Goal: Task Accomplishment & Management: Manage account settings

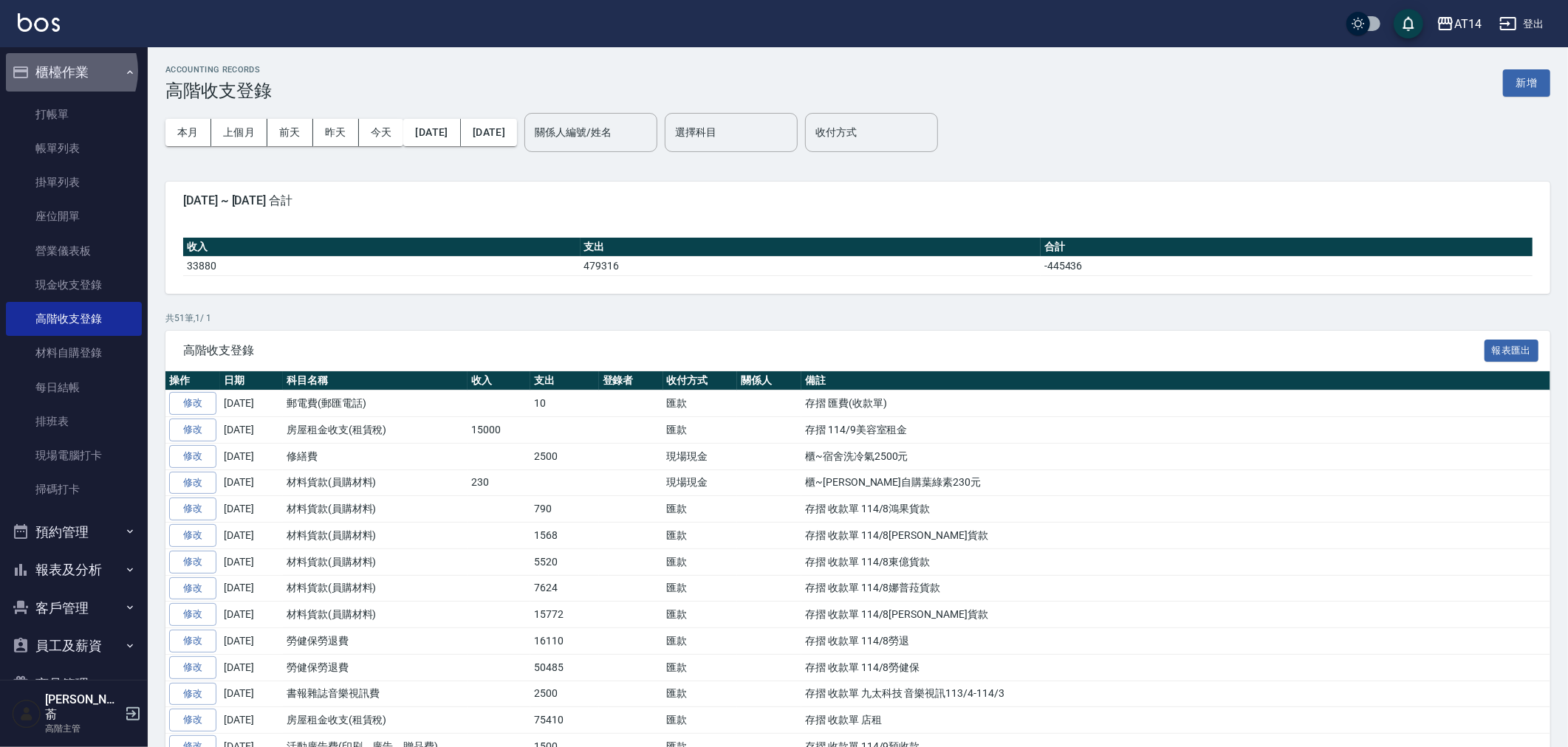
click at [61, 70] on button "櫃檯作業" at bounding box center [74, 72] width 136 height 38
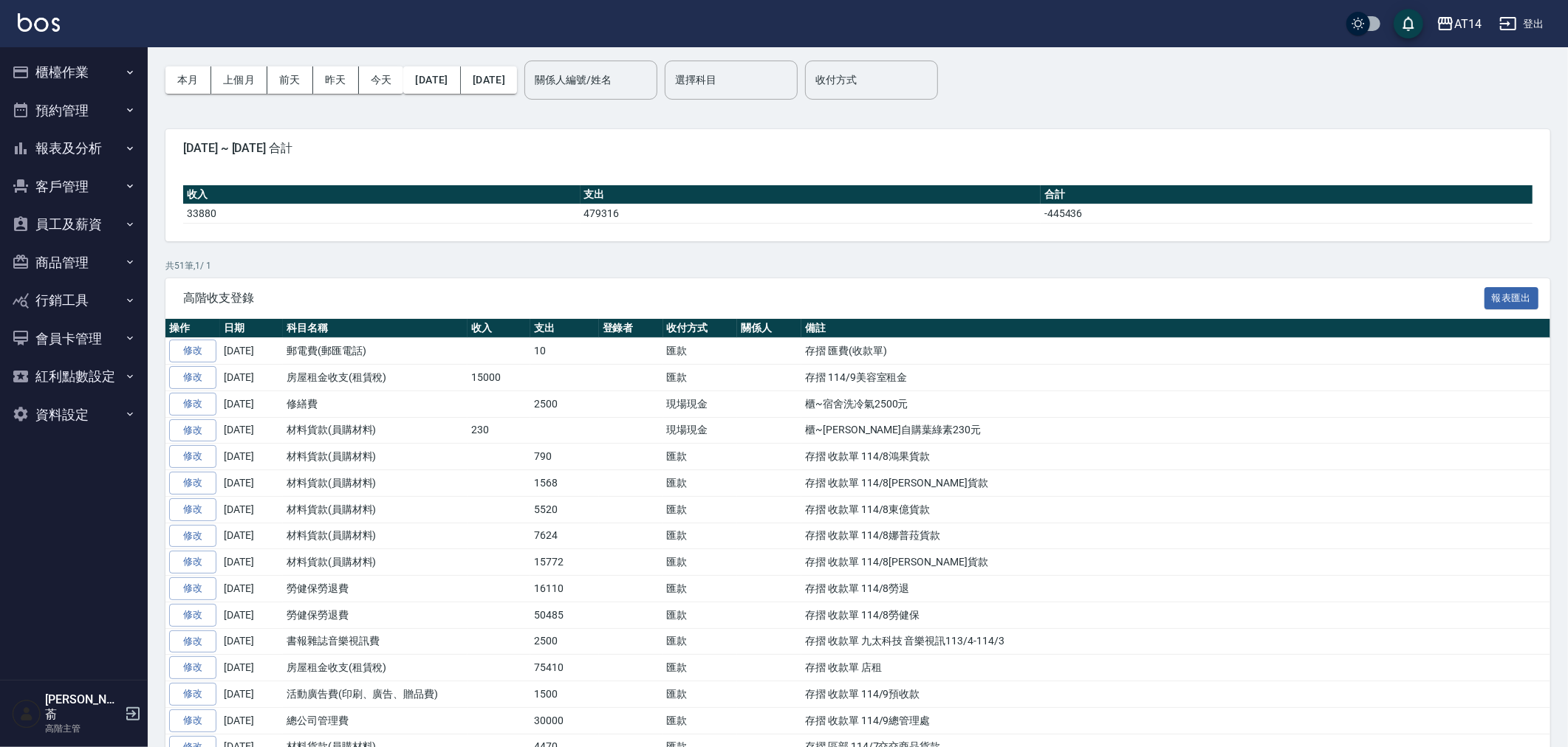
scroll to position [82, 0]
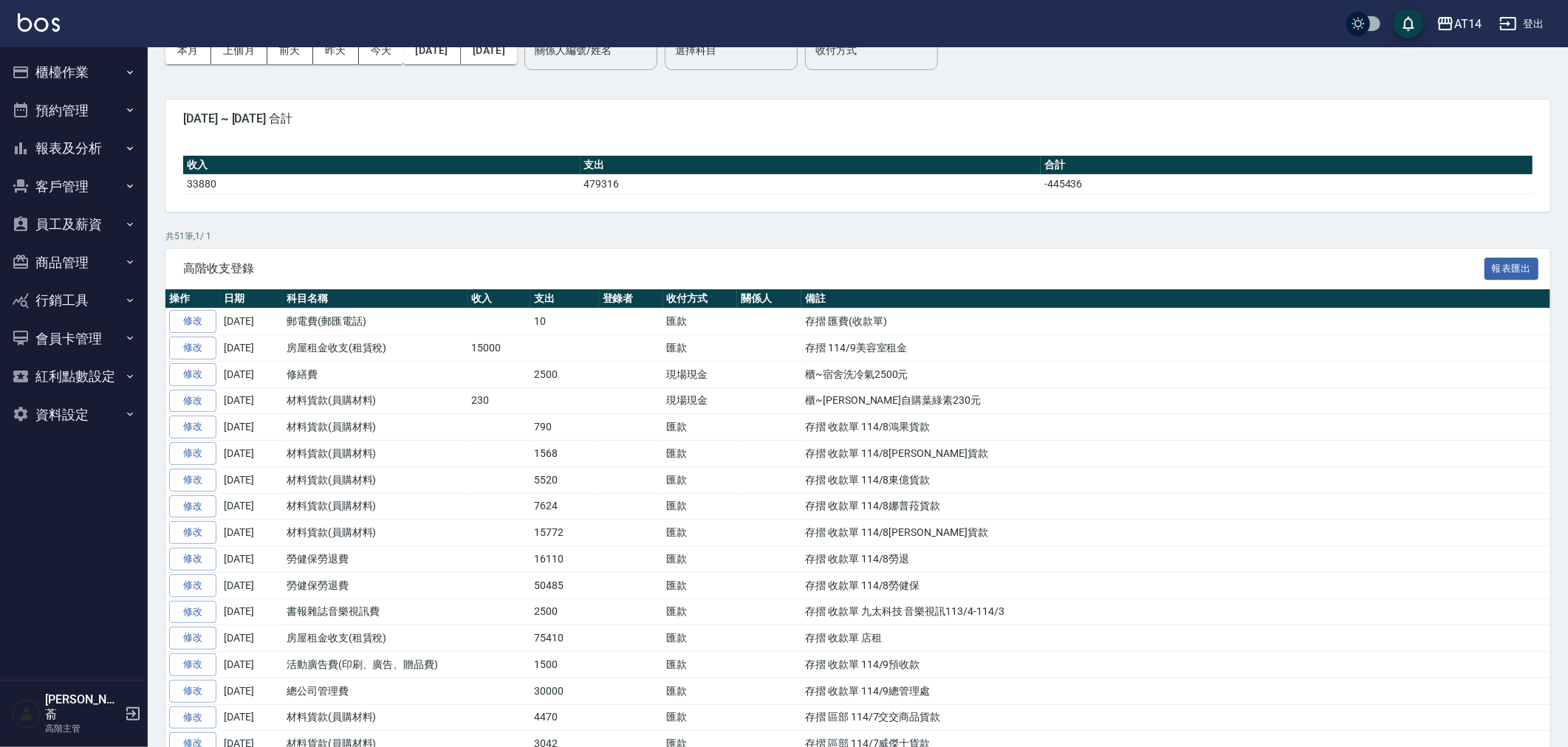
click at [66, 146] on button "報表及分析" at bounding box center [74, 149] width 136 height 38
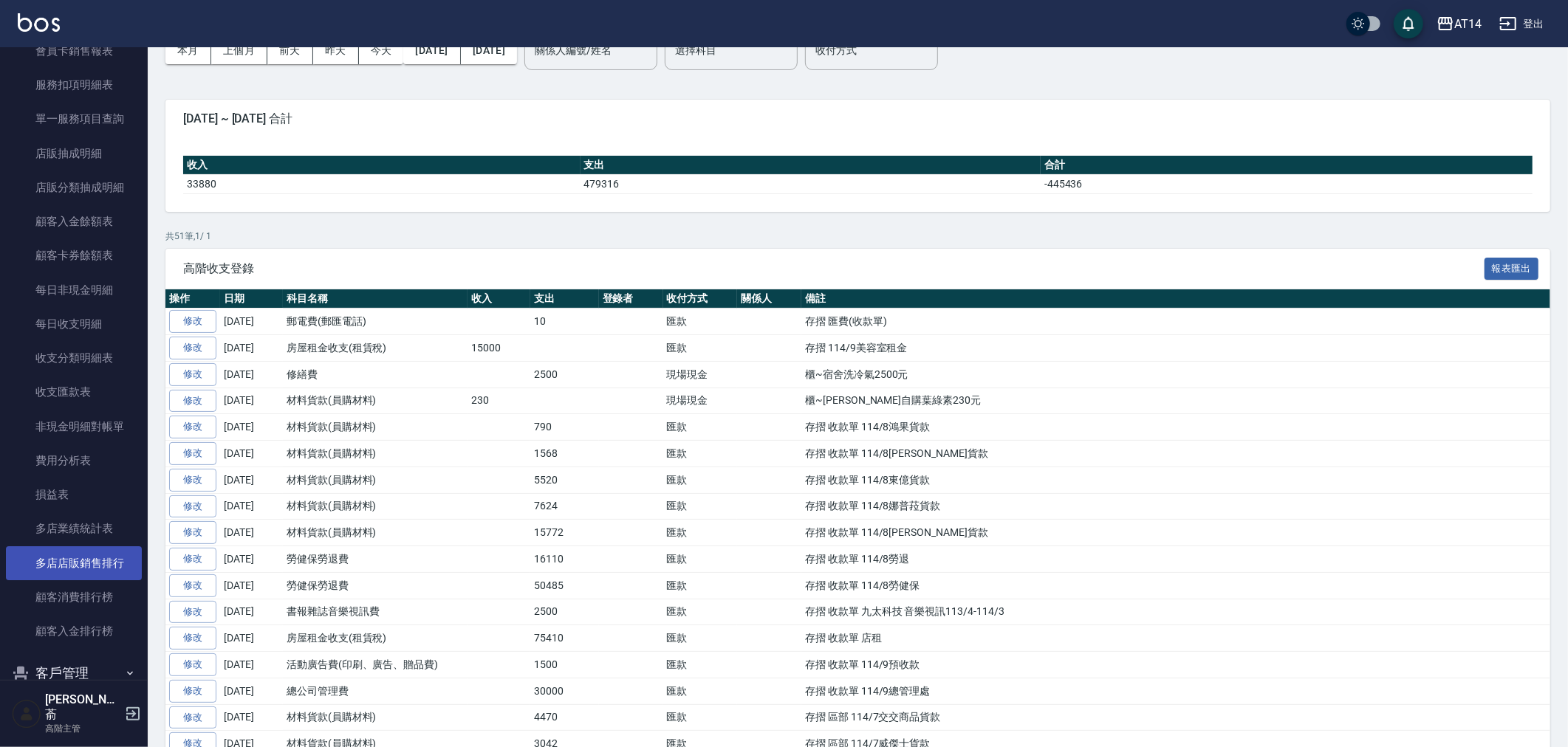
scroll to position [1066, 0]
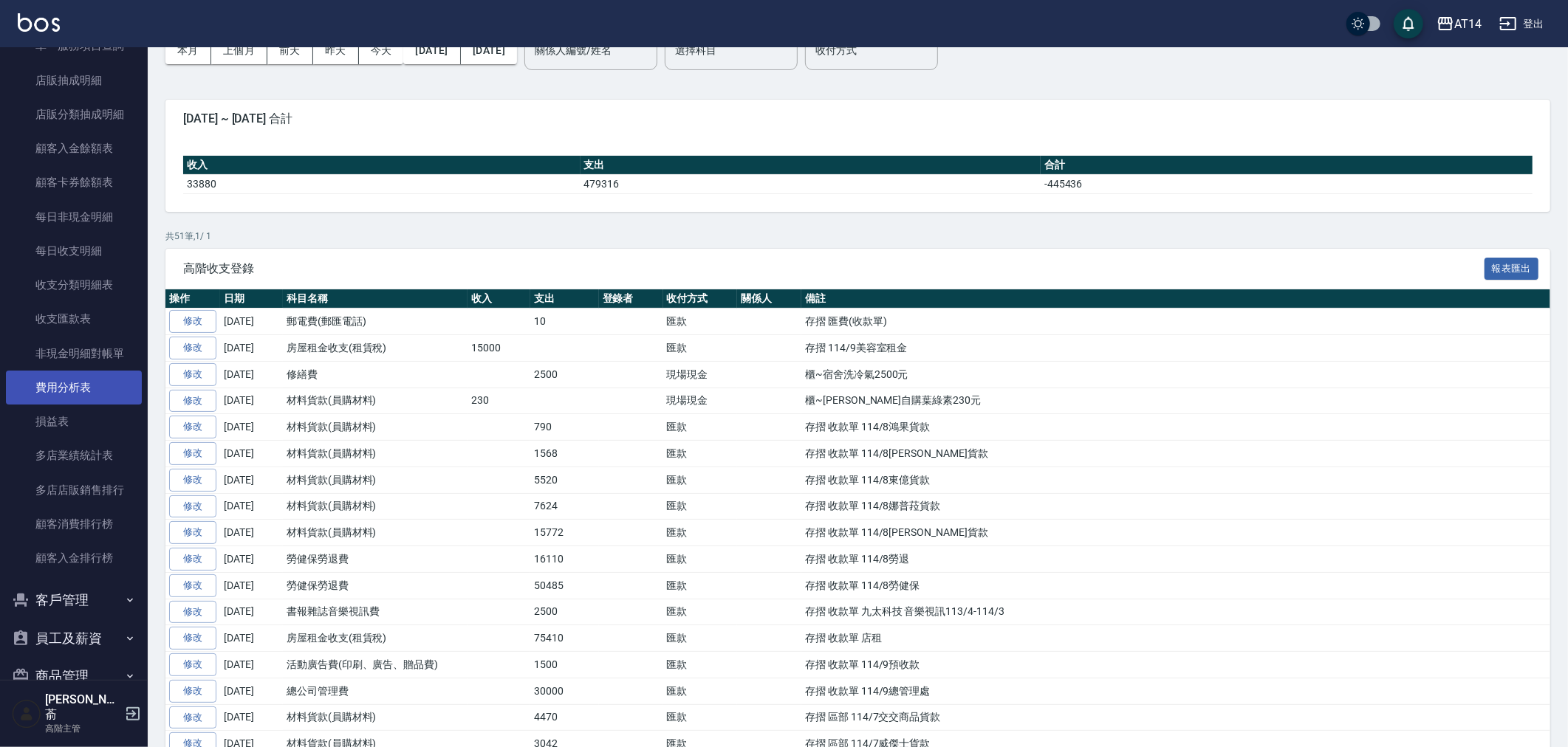
click at [67, 385] on link "費用分析表" at bounding box center [74, 388] width 136 height 34
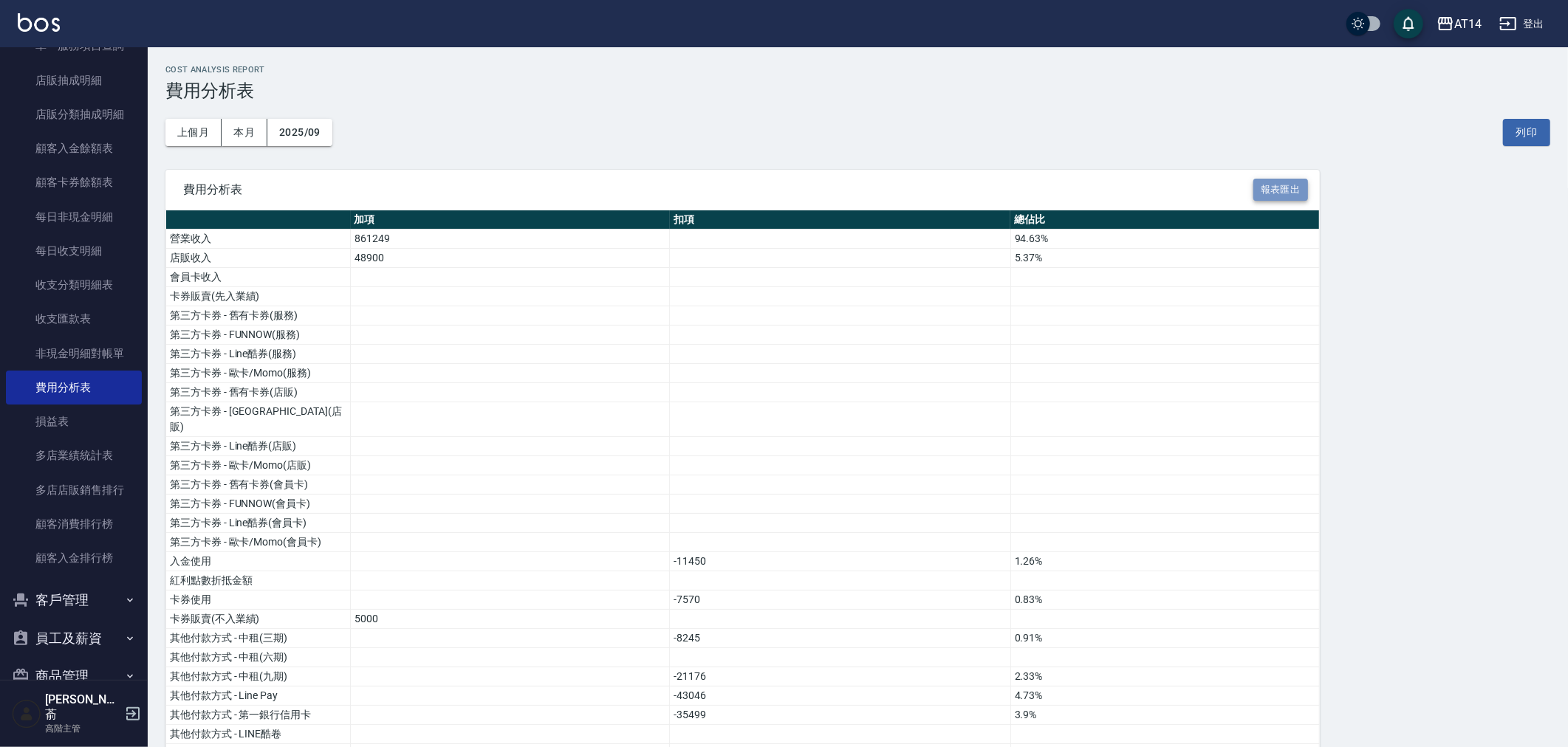
click at [1286, 187] on button "報表匯出" at bounding box center [1281, 190] width 54 height 23
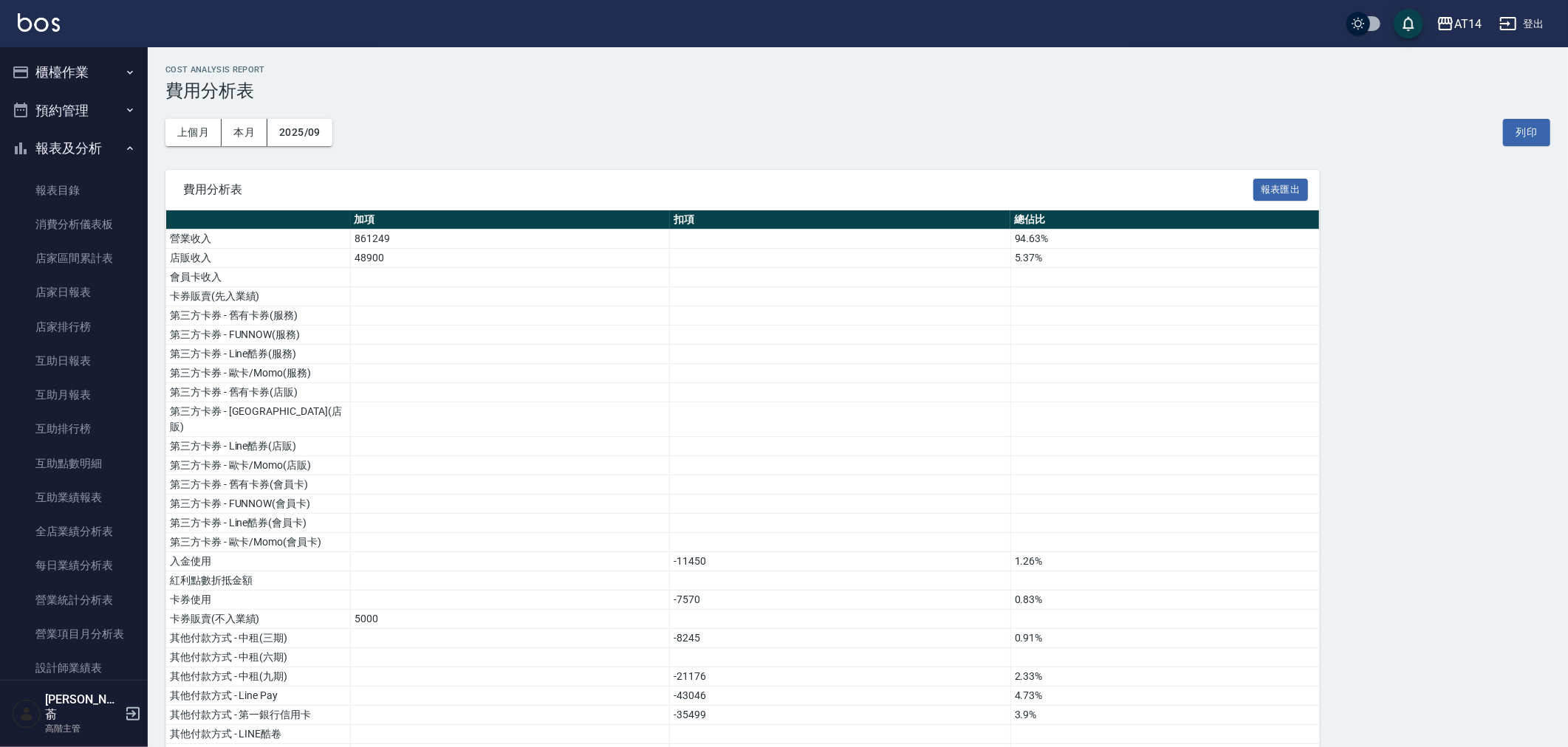
click at [70, 67] on button "櫃檯作業" at bounding box center [74, 72] width 136 height 38
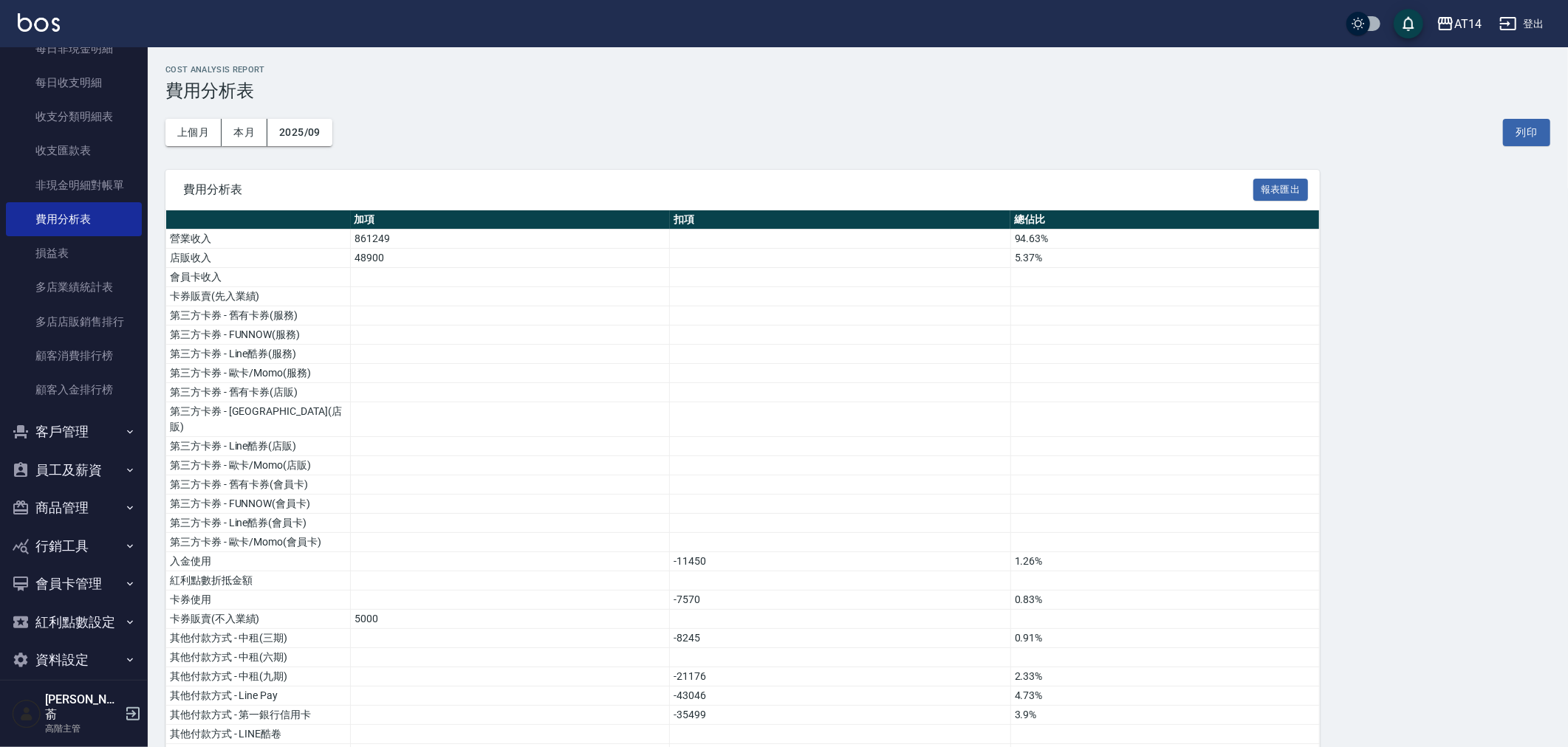
scroll to position [1659, 0]
click at [56, 463] on button "員工及薪資" at bounding box center [74, 468] width 136 height 38
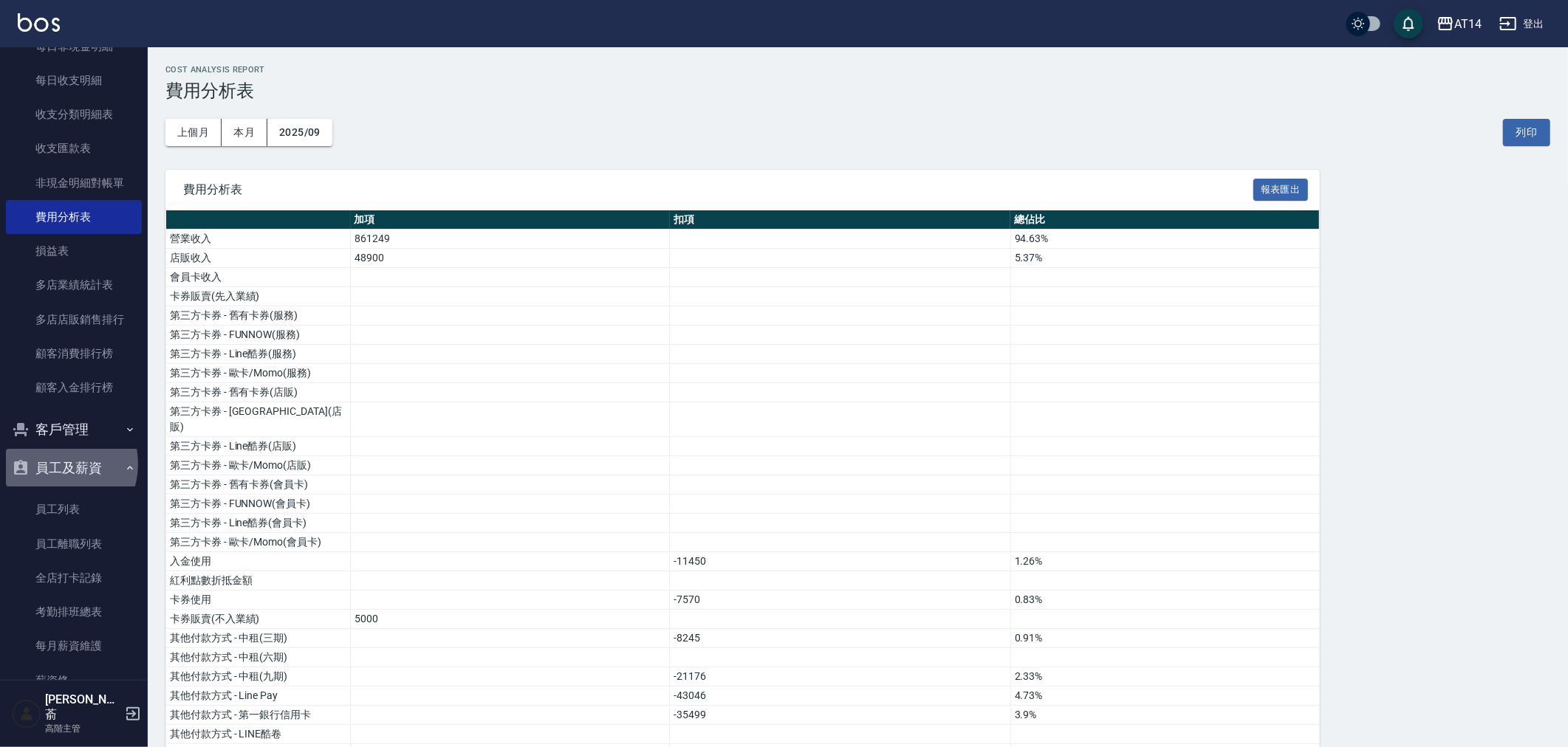
click at [56, 464] on button "員工及薪資" at bounding box center [74, 468] width 136 height 38
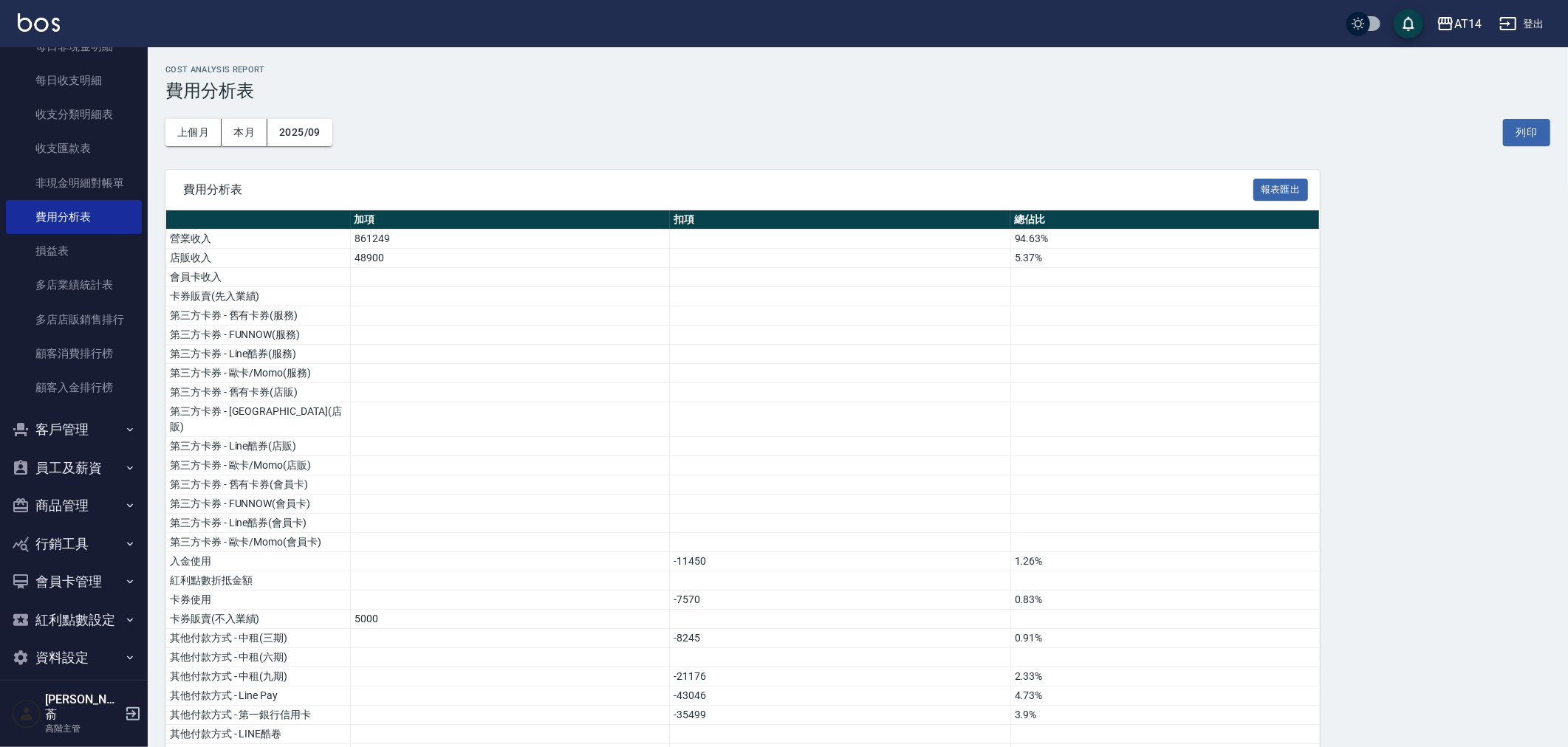
click at [66, 463] on button "員工及薪資" at bounding box center [74, 468] width 136 height 38
click at [54, 510] on link "員工列表" at bounding box center [74, 509] width 136 height 34
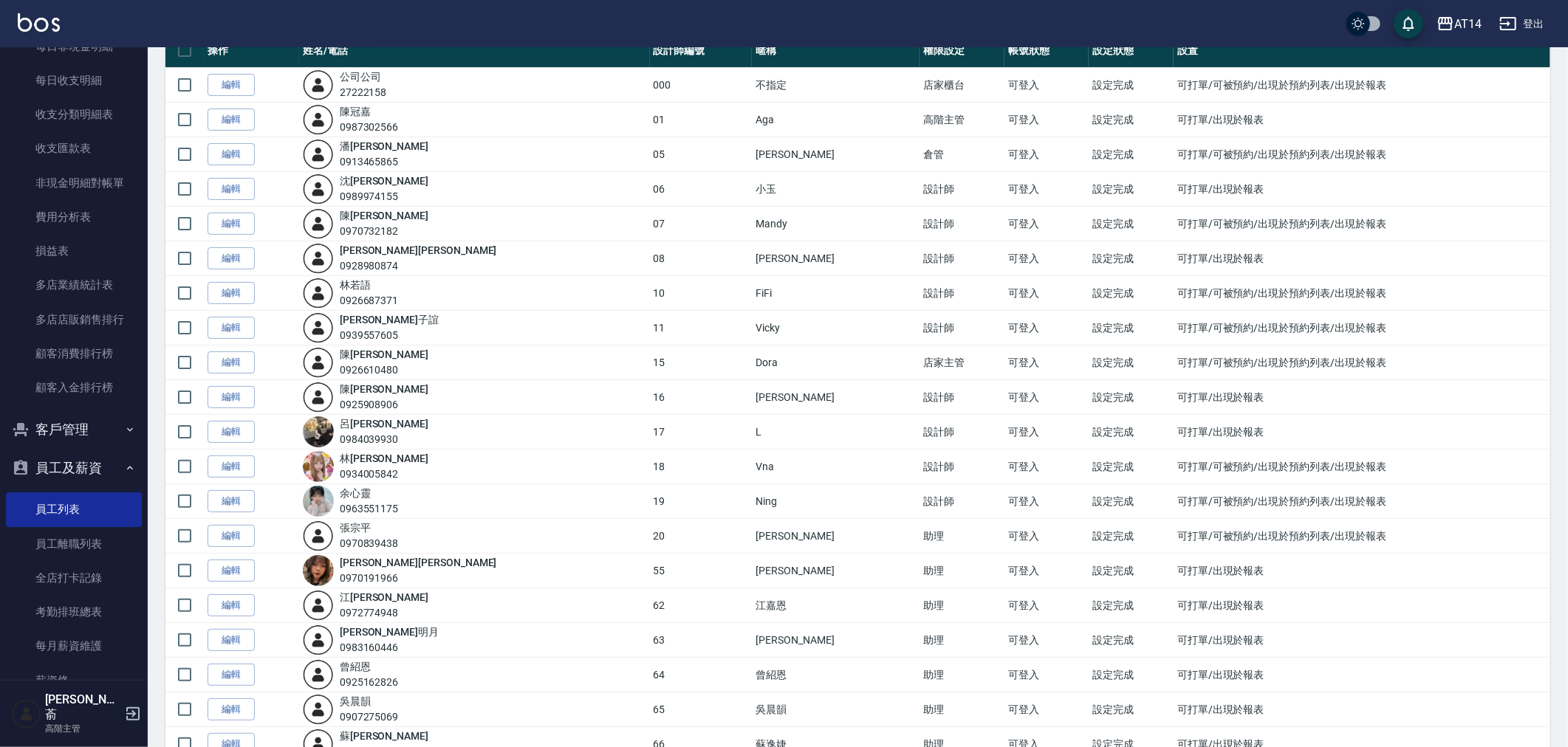
scroll to position [246, 0]
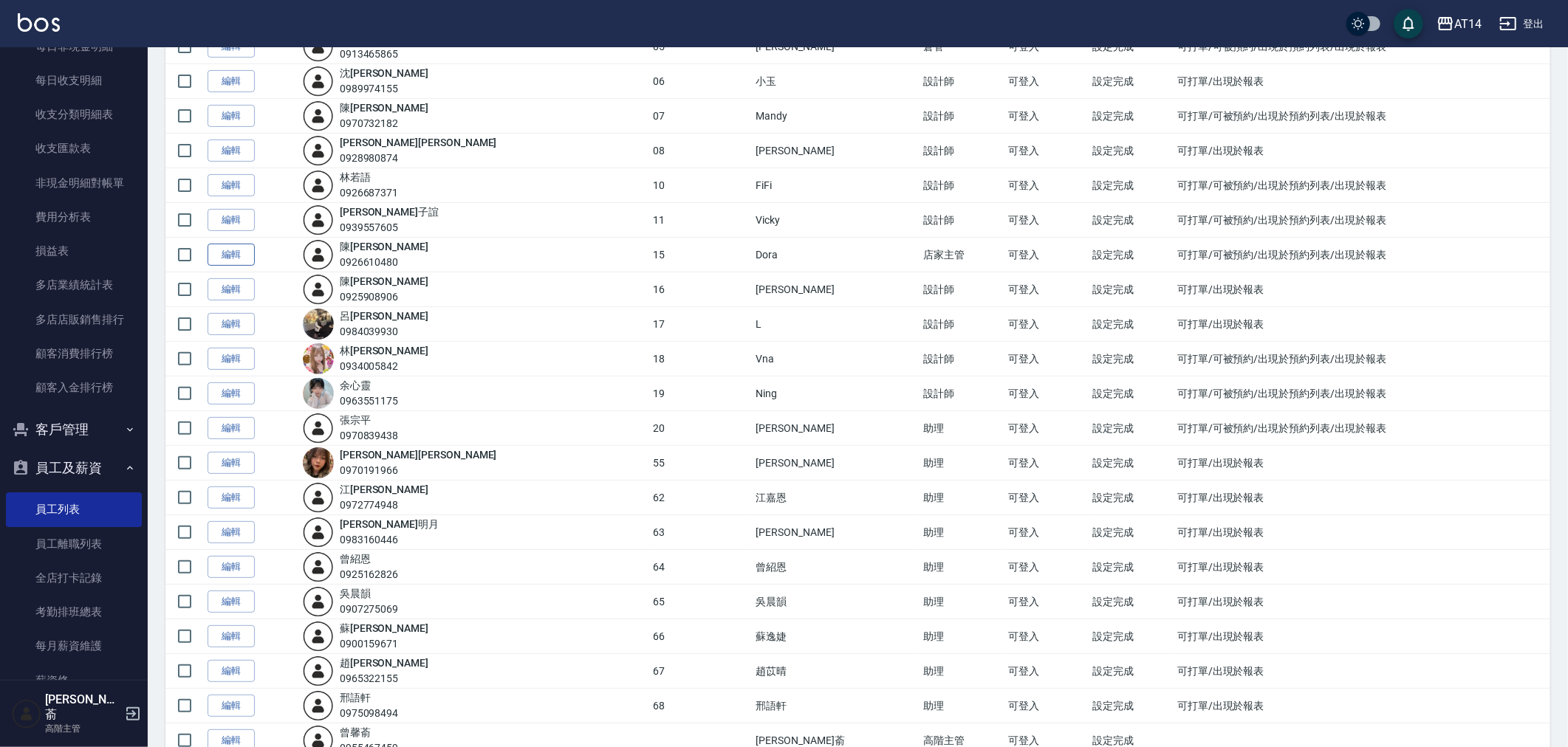
click at [219, 251] on link "編輯" at bounding box center [230, 255] width 47 height 23
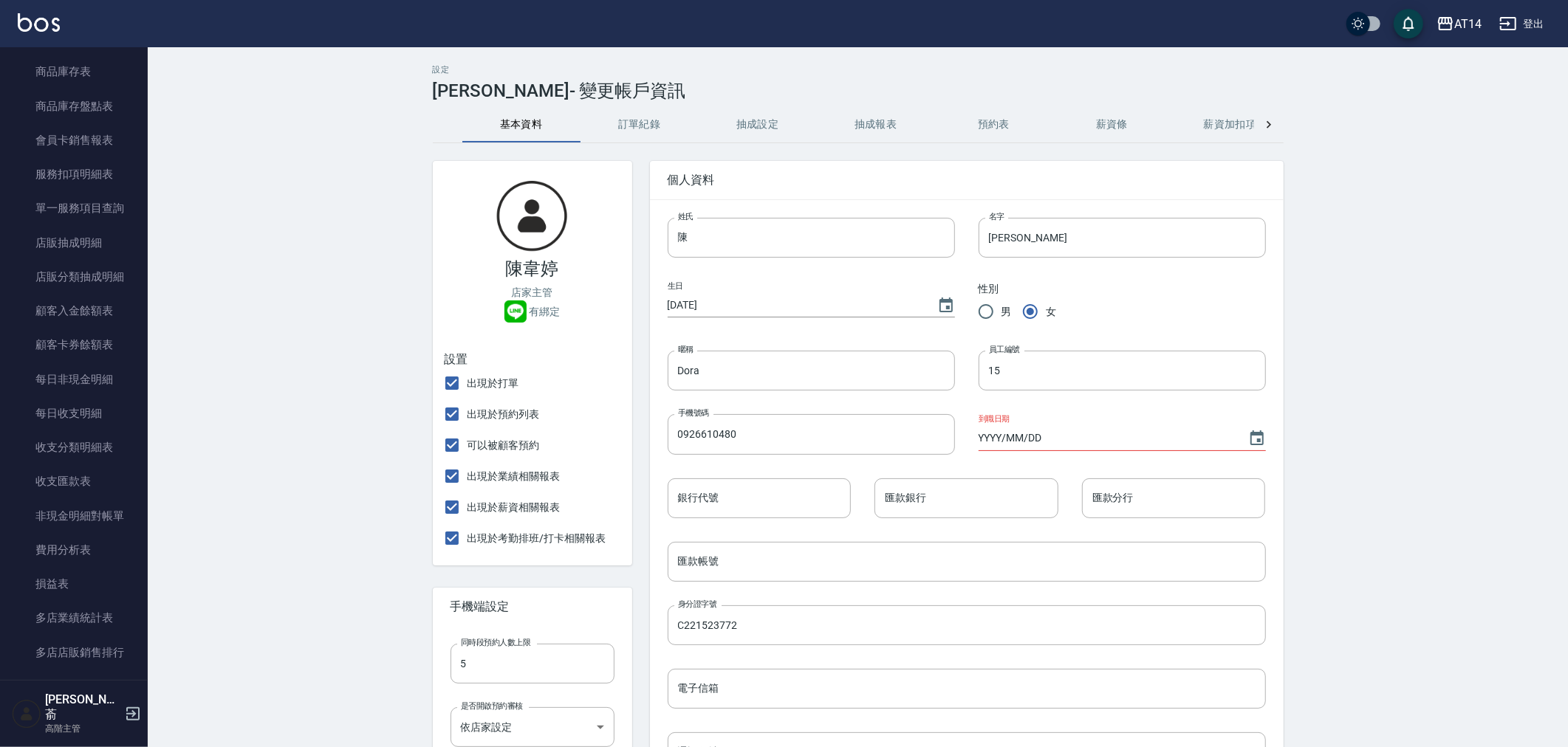
scroll to position [1167, 0]
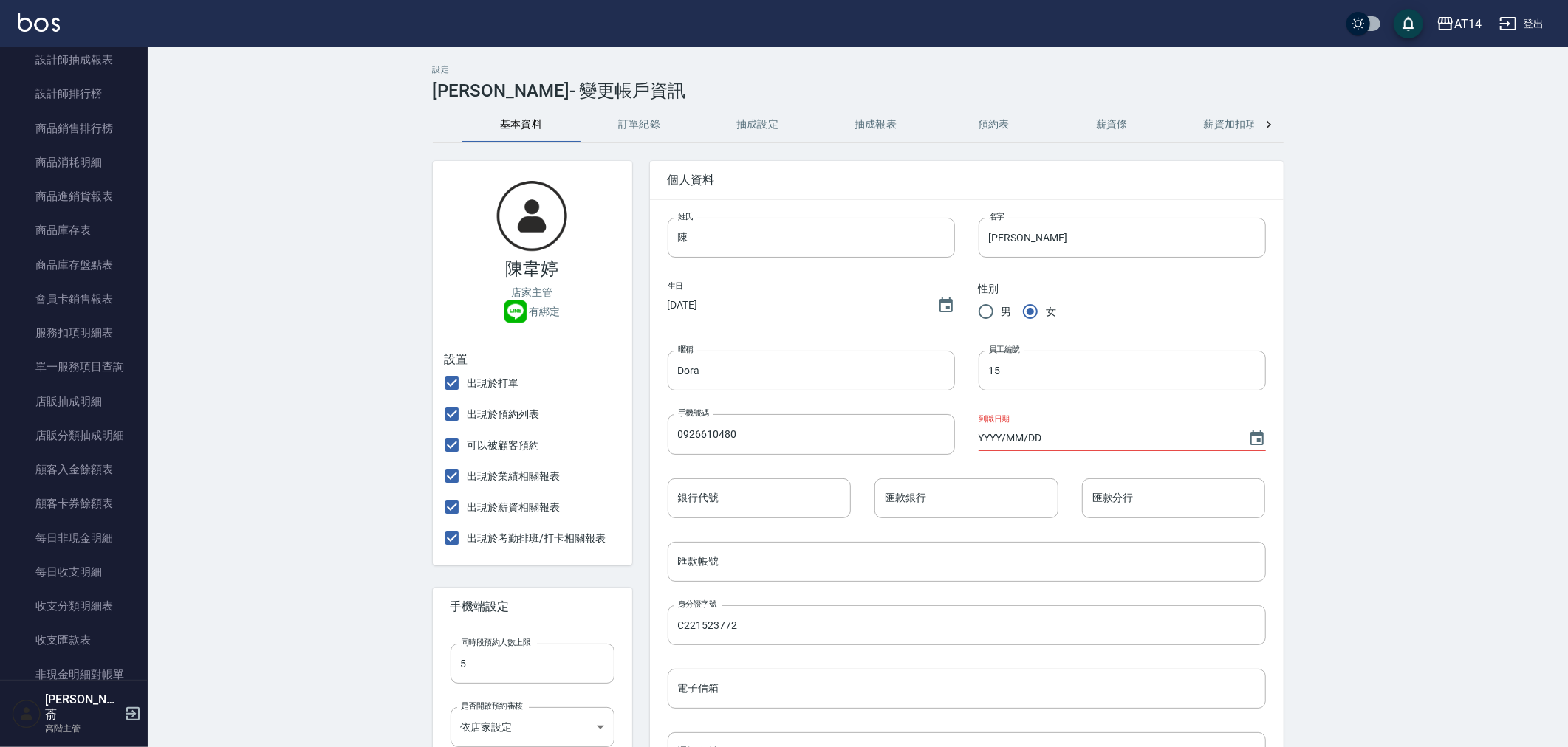
click at [42, 31] on img at bounding box center [38, 22] width 42 height 18
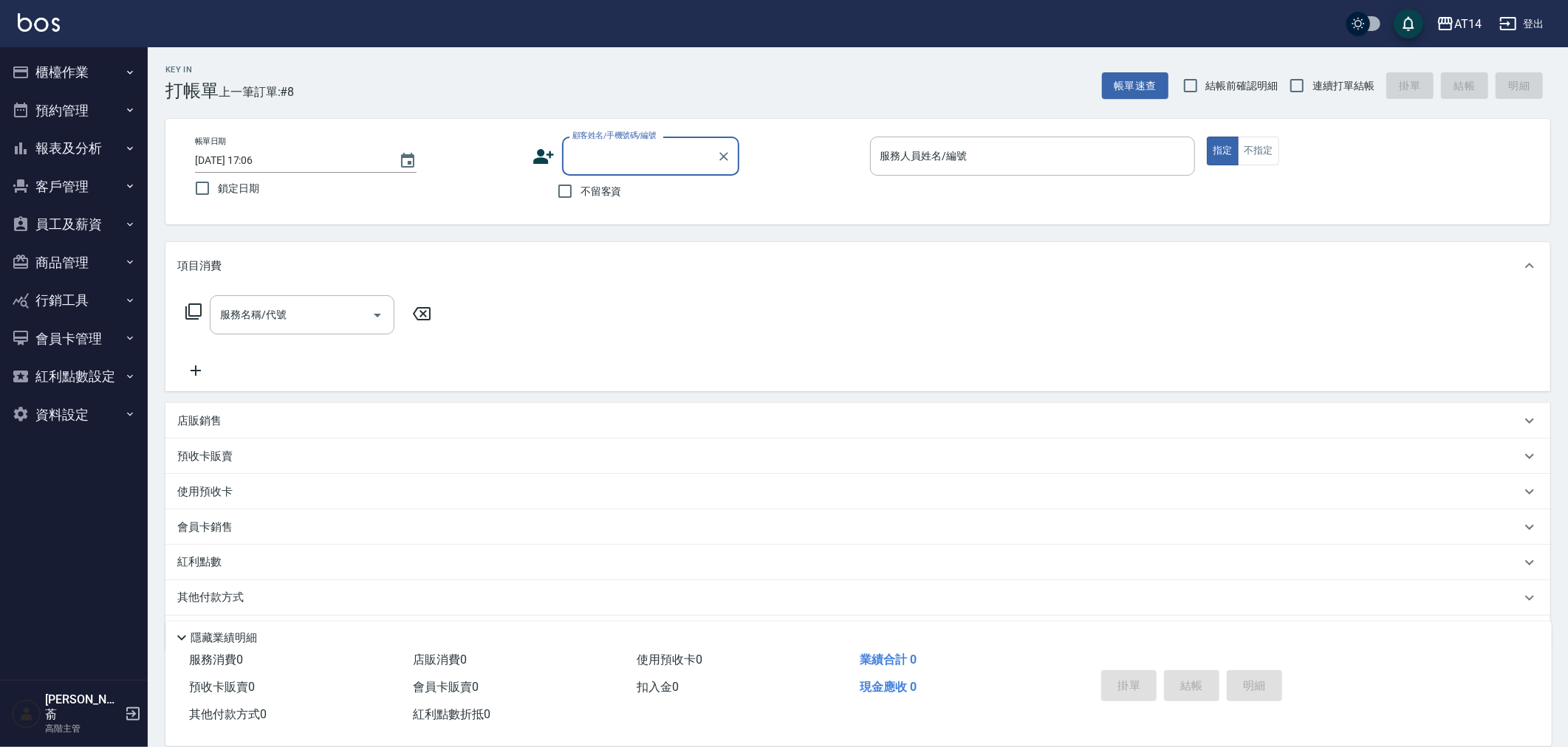
click at [71, 66] on button "櫃檯作業" at bounding box center [74, 72] width 136 height 38
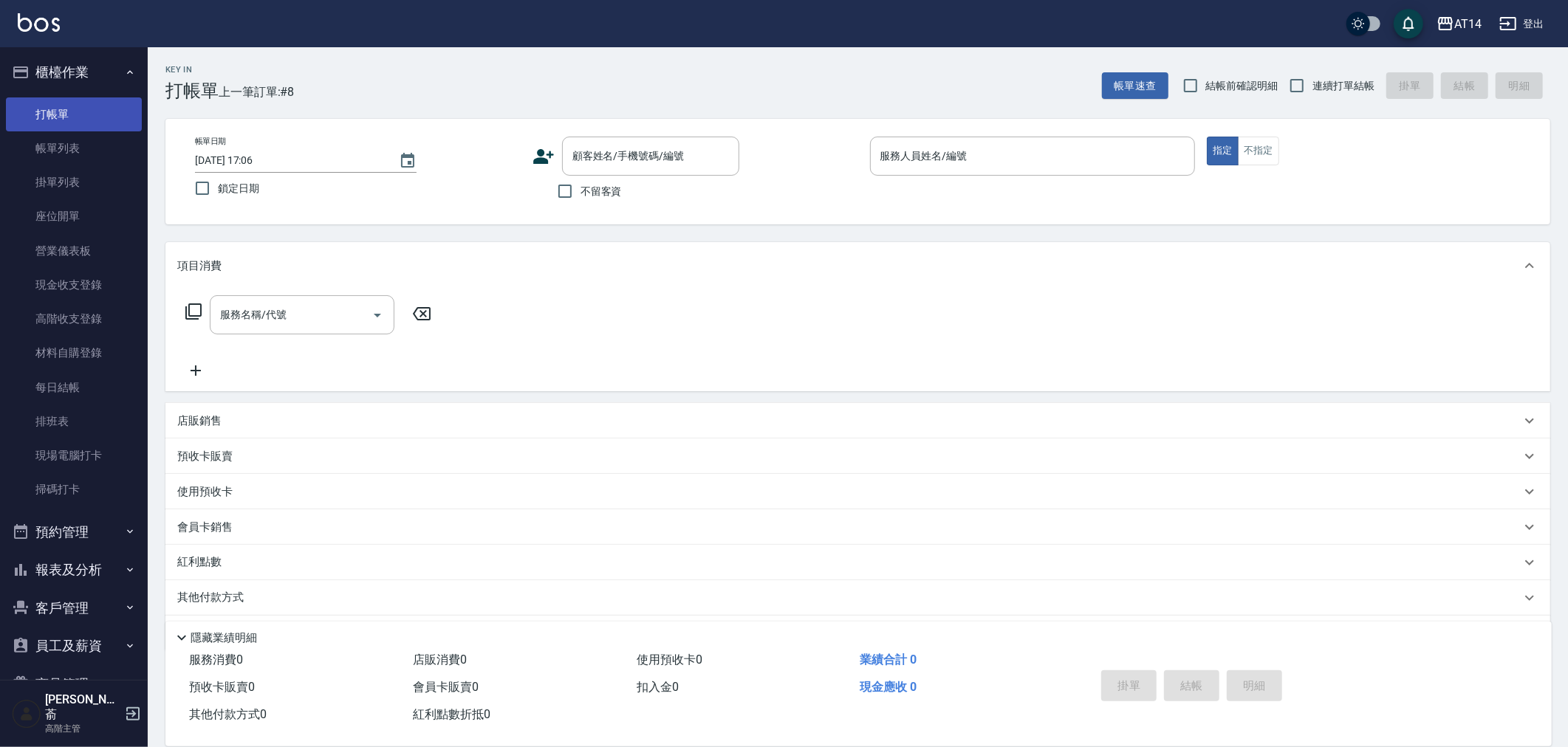
click at [50, 110] on link "打帳單" at bounding box center [74, 114] width 136 height 34
click at [50, 69] on button "櫃檯作業" at bounding box center [74, 72] width 136 height 38
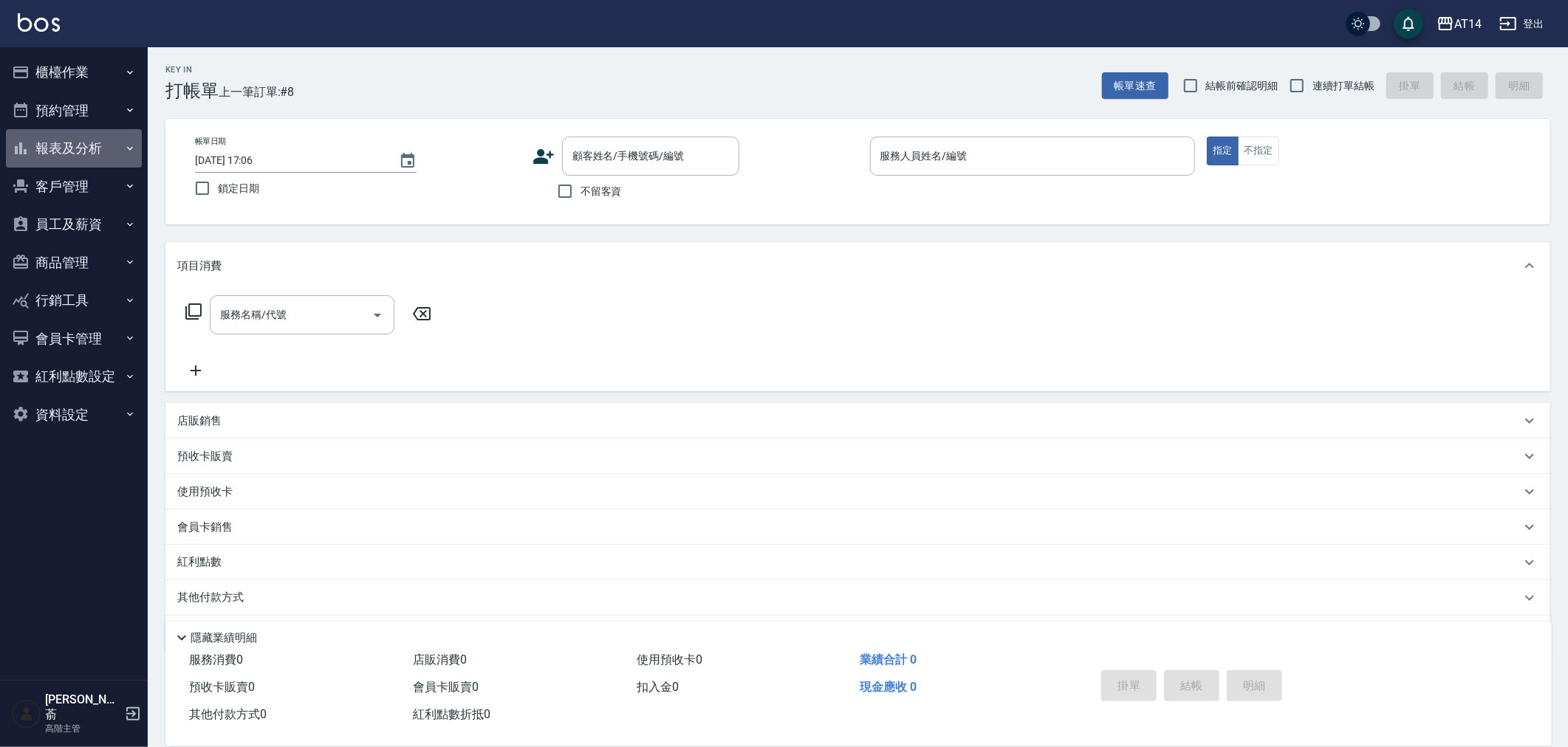
click at [66, 144] on button "報表及分析" at bounding box center [74, 149] width 136 height 38
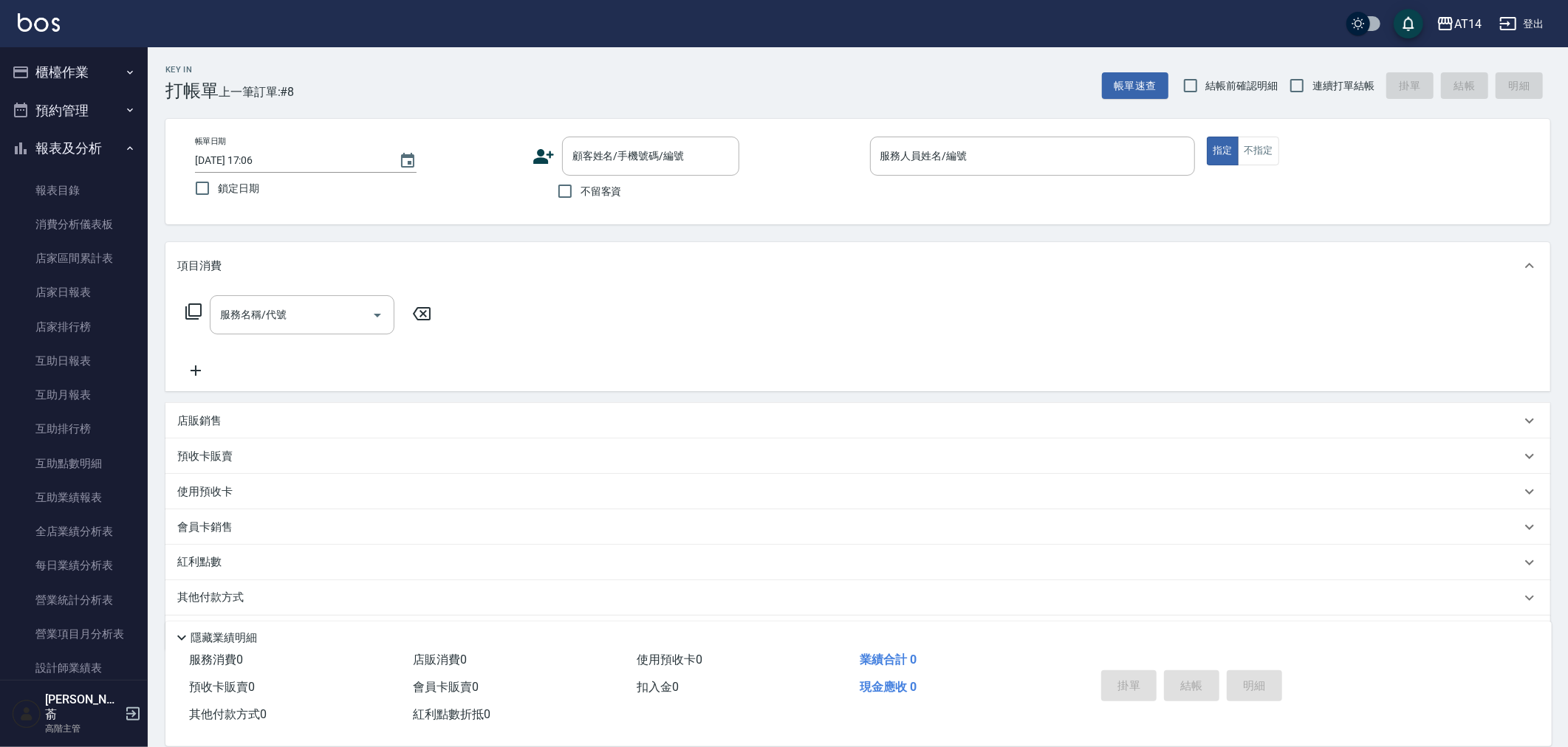
drag, startPoint x: 53, startPoint y: 150, endPoint x: 54, endPoint y: 129, distance: 21.0
click at [53, 146] on button "報表及分析" at bounding box center [74, 149] width 136 height 38
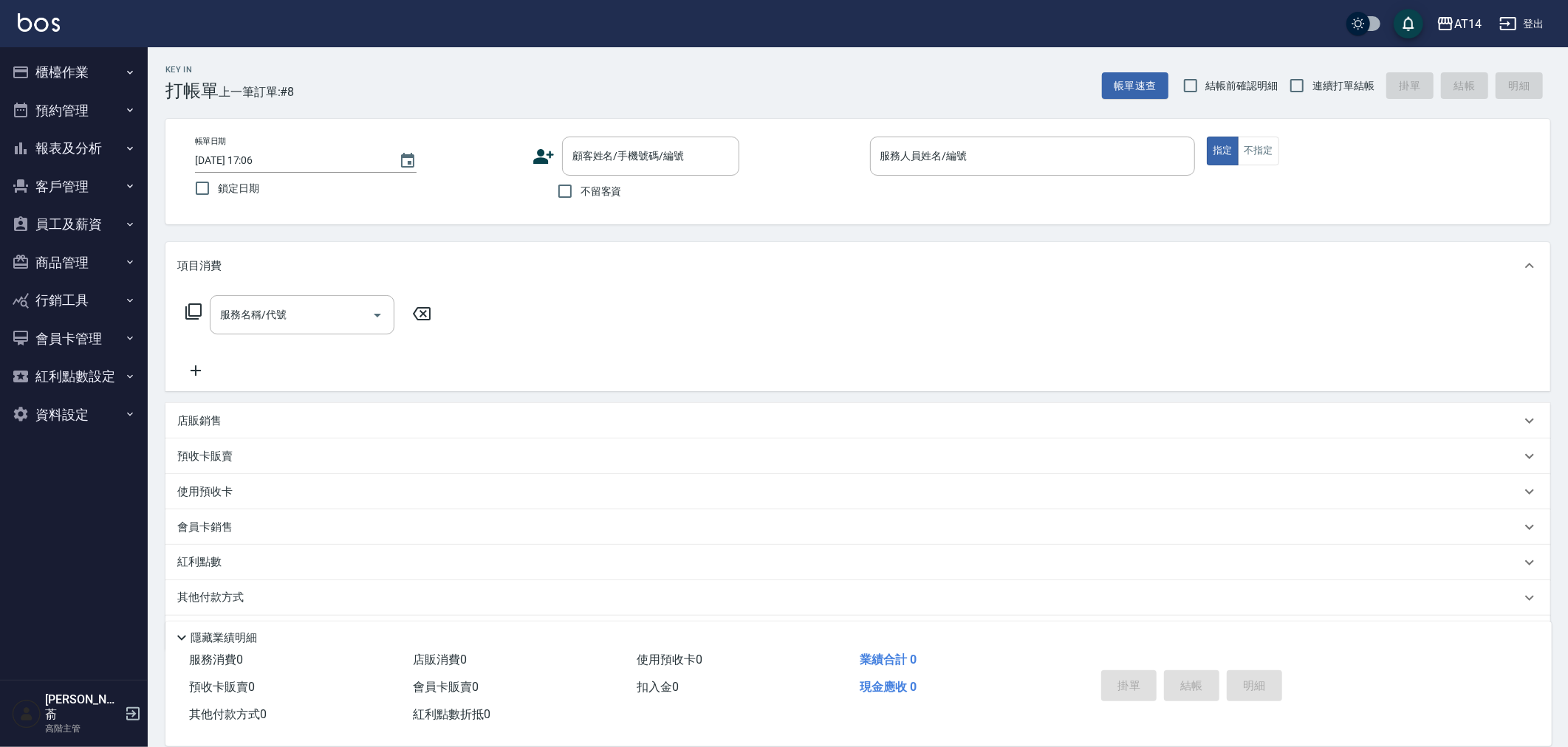
click at [69, 56] on button "櫃檯作業" at bounding box center [74, 72] width 136 height 38
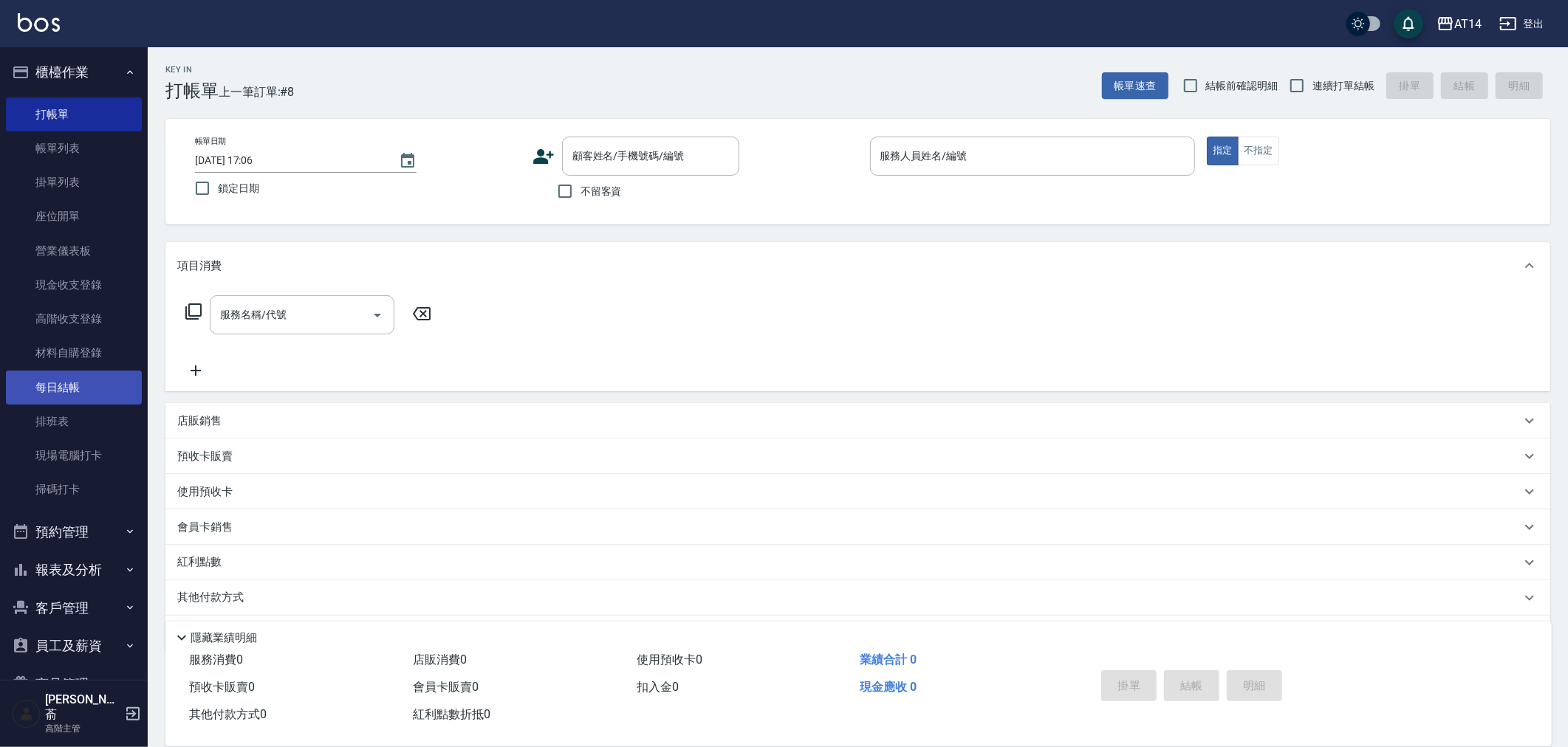
click at [71, 385] on link "每日結帳" at bounding box center [74, 388] width 136 height 34
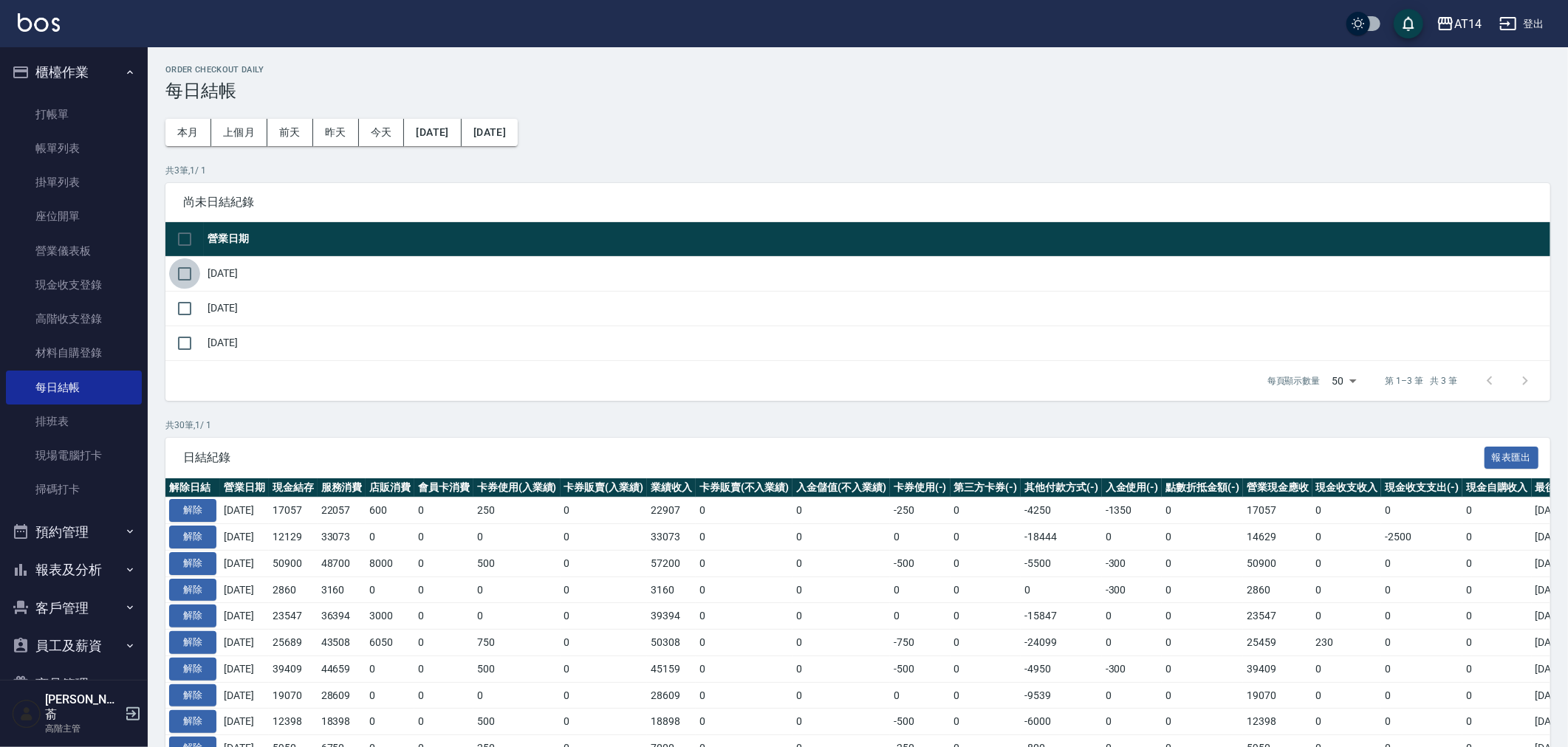
click at [183, 270] on input "checkbox" at bounding box center [184, 274] width 31 height 31
checkbox input "true"
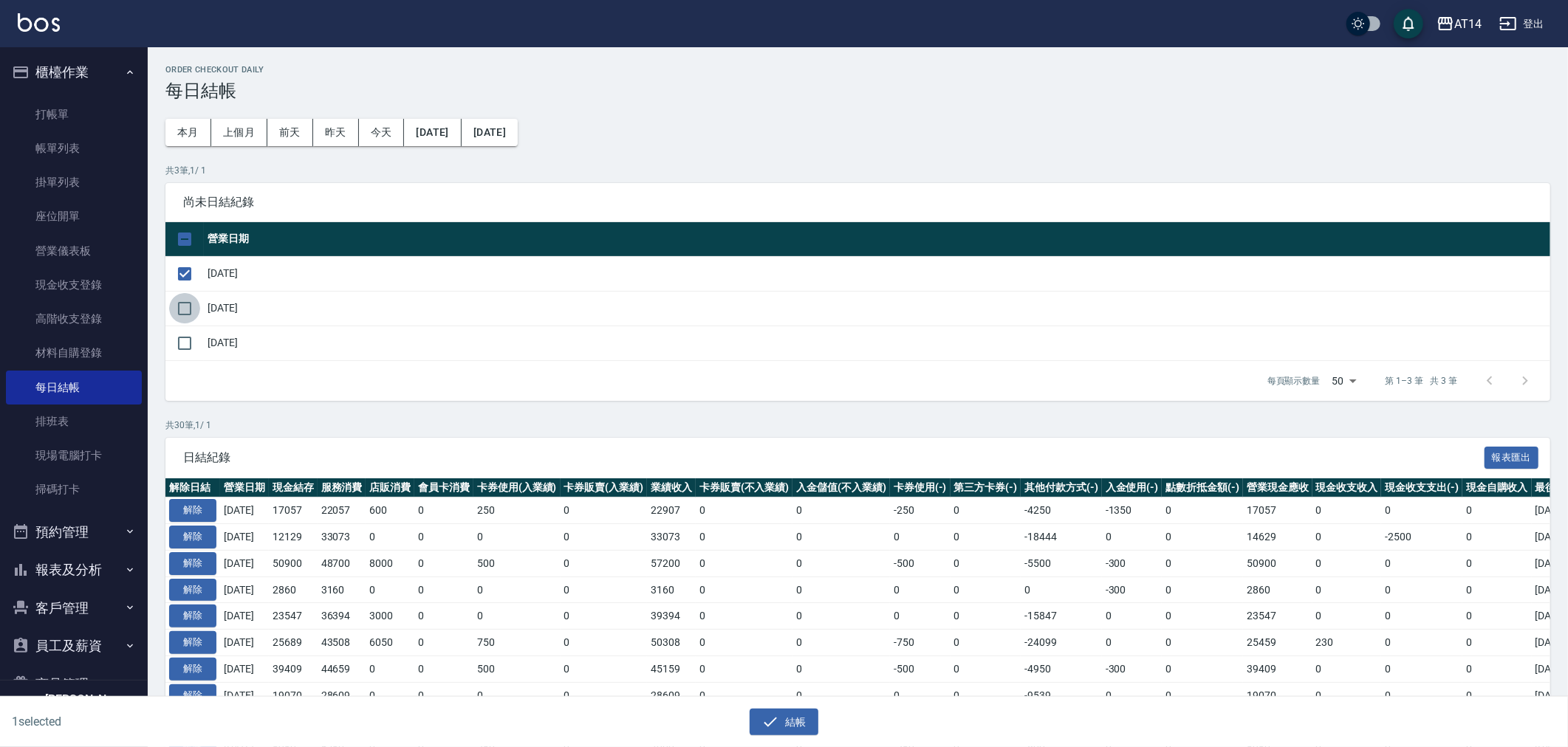
click at [186, 303] on input "checkbox" at bounding box center [184, 309] width 31 height 31
checkbox input "true"
click at [778, 715] on icon "button" at bounding box center [770, 722] width 18 height 18
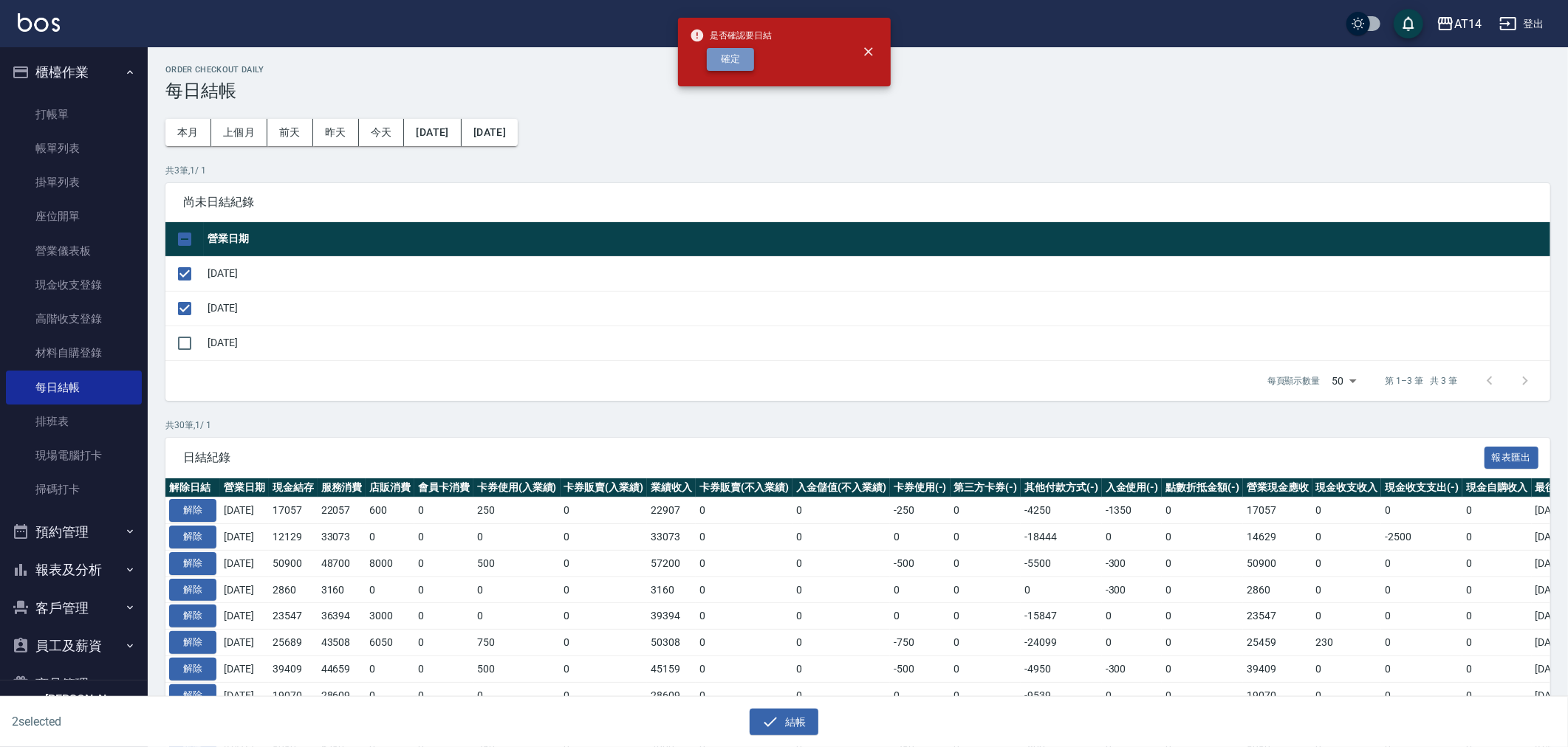
click at [727, 55] on button "確定" at bounding box center [730, 59] width 47 height 23
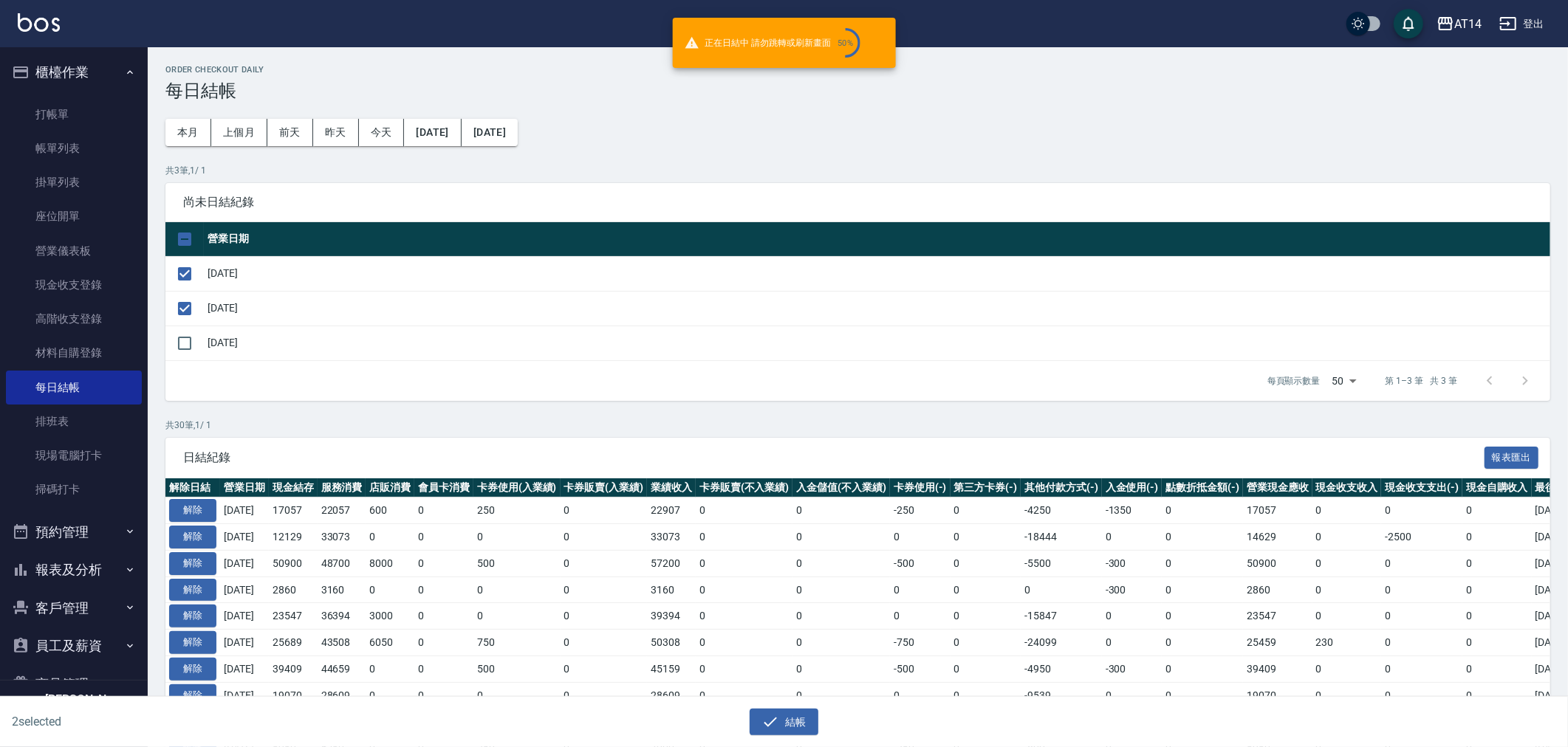
checkbox input "false"
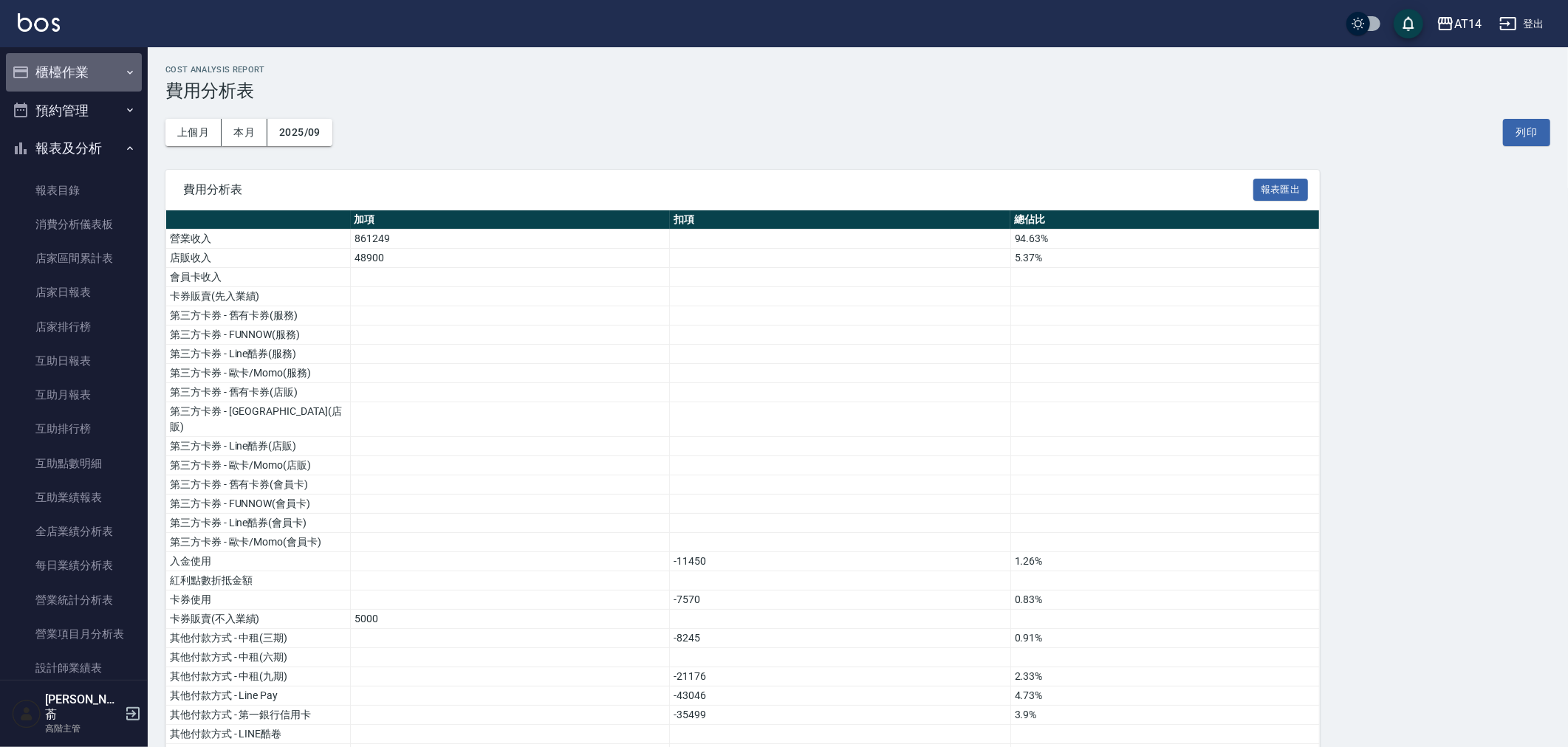
click at [74, 72] on button "櫃檯作業" at bounding box center [74, 72] width 136 height 38
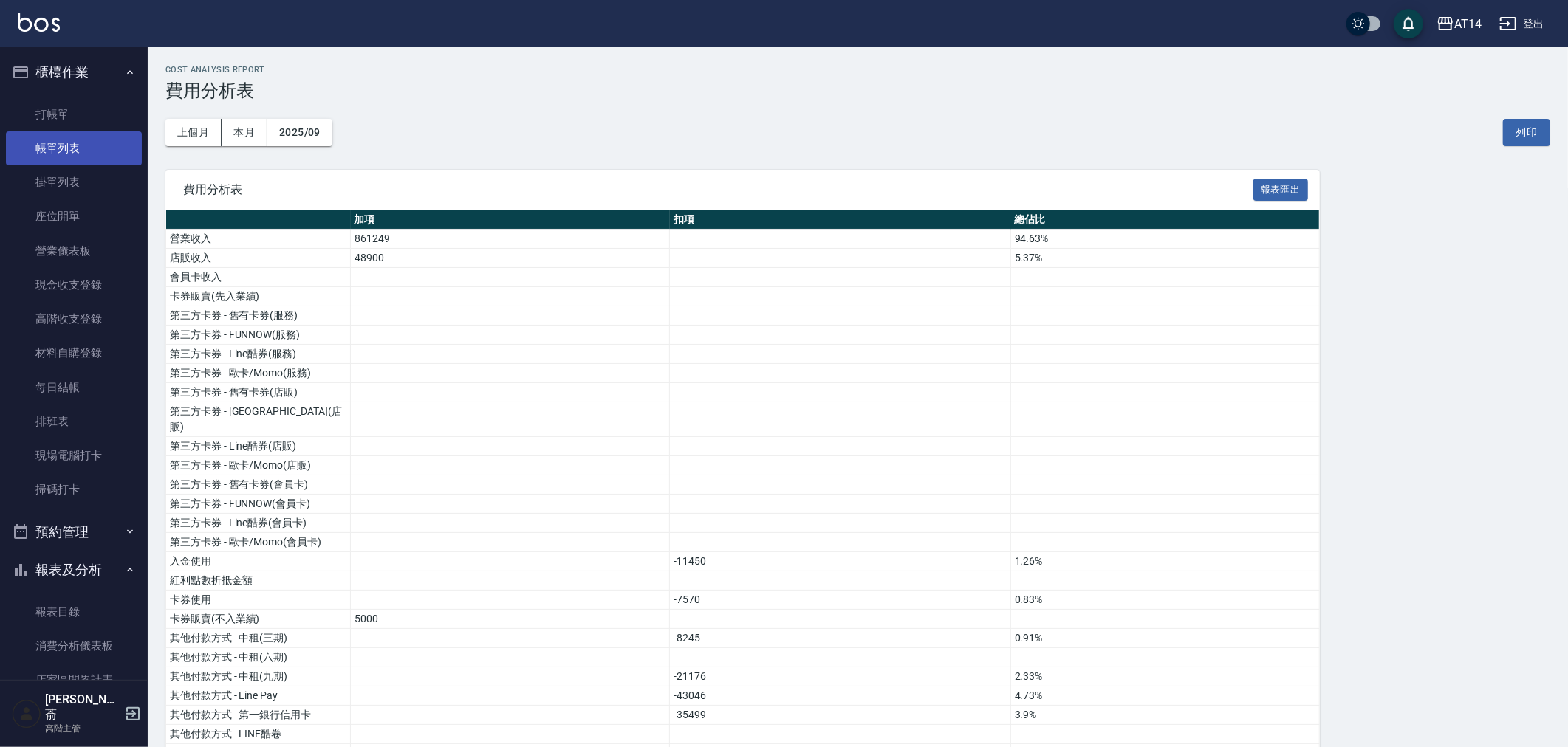
click at [70, 140] on link "帳單列表" at bounding box center [74, 148] width 136 height 34
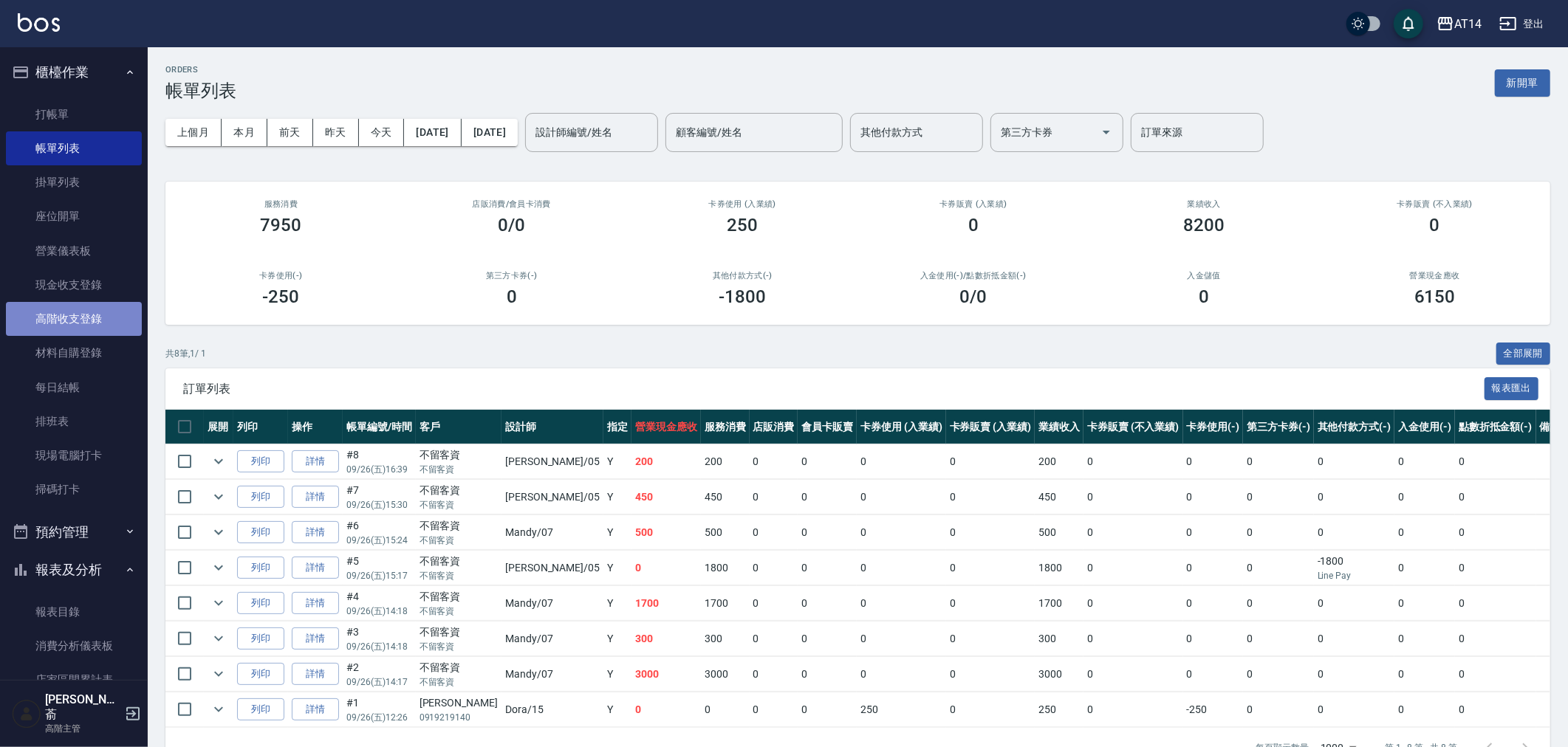
click at [78, 314] on link "高階收支登錄" at bounding box center [74, 319] width 136 height 34
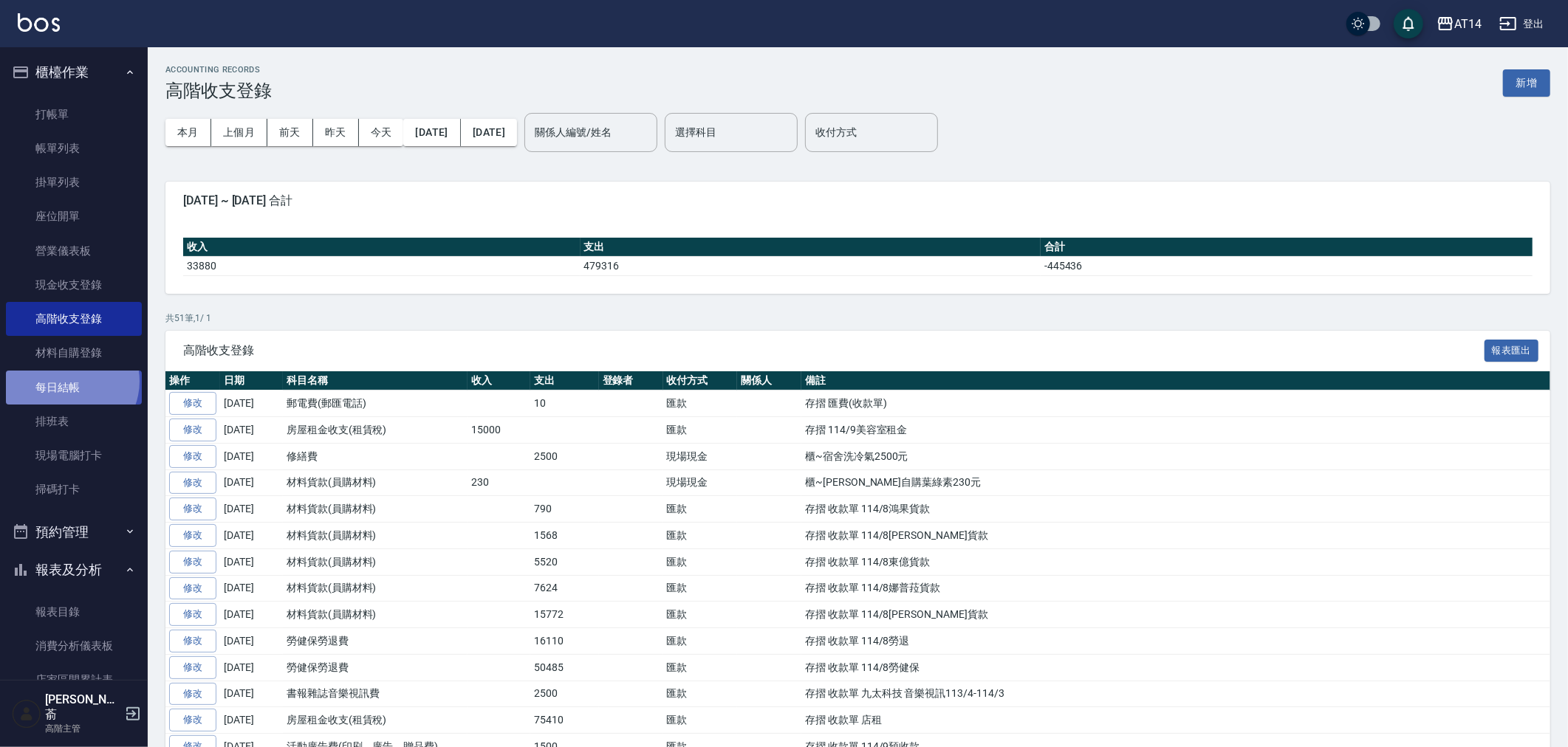
click at [69, 381] on link "每日結帳" at bounding box center [74, 388] width 136 height 34
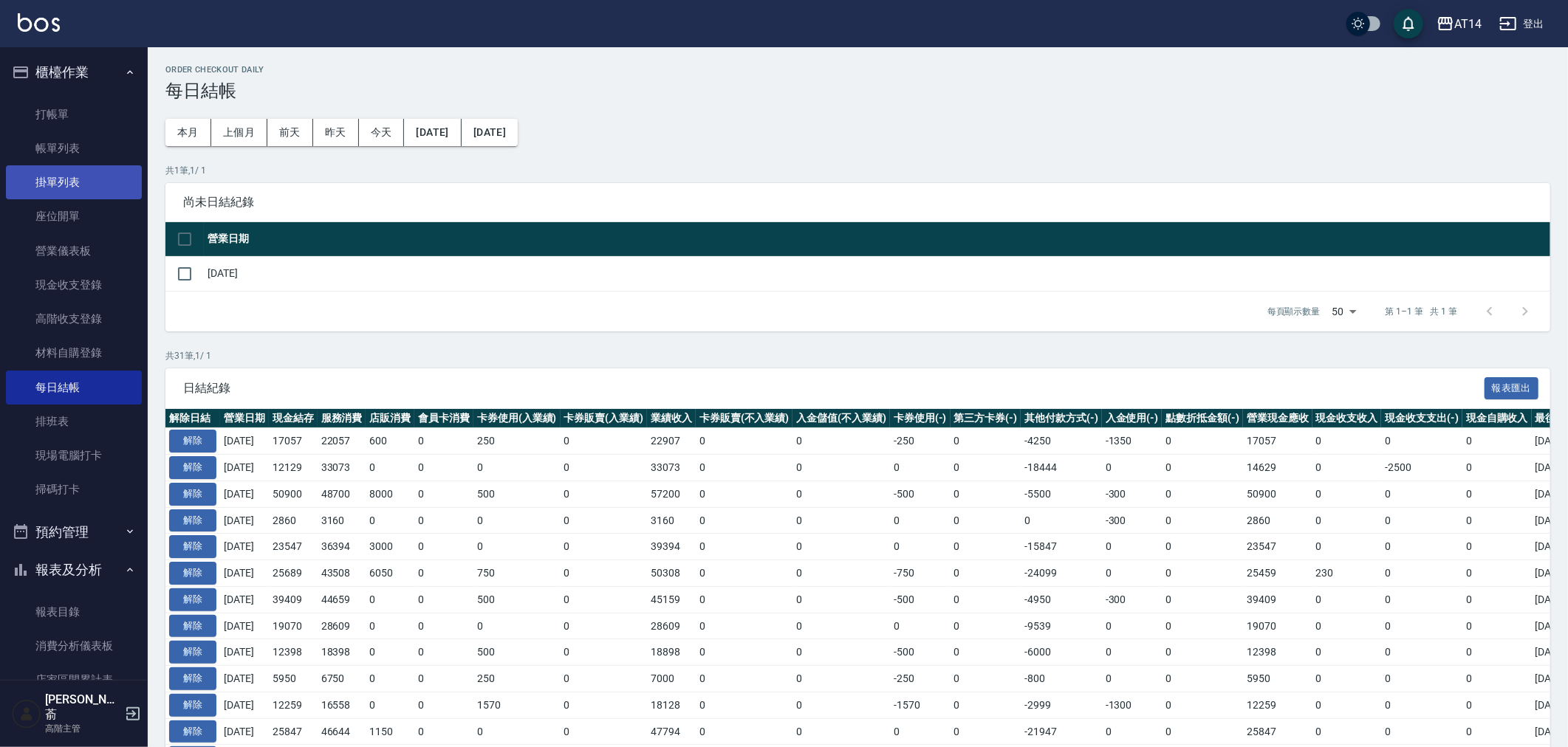
drag, startPoint x: 63, startPoint y: 190, endPoint x: 76, endPoint y: 190, distance: 13.0
click at [63, 189] on link "掛單列表" at bounding box center [74, 182] width 136 height 34
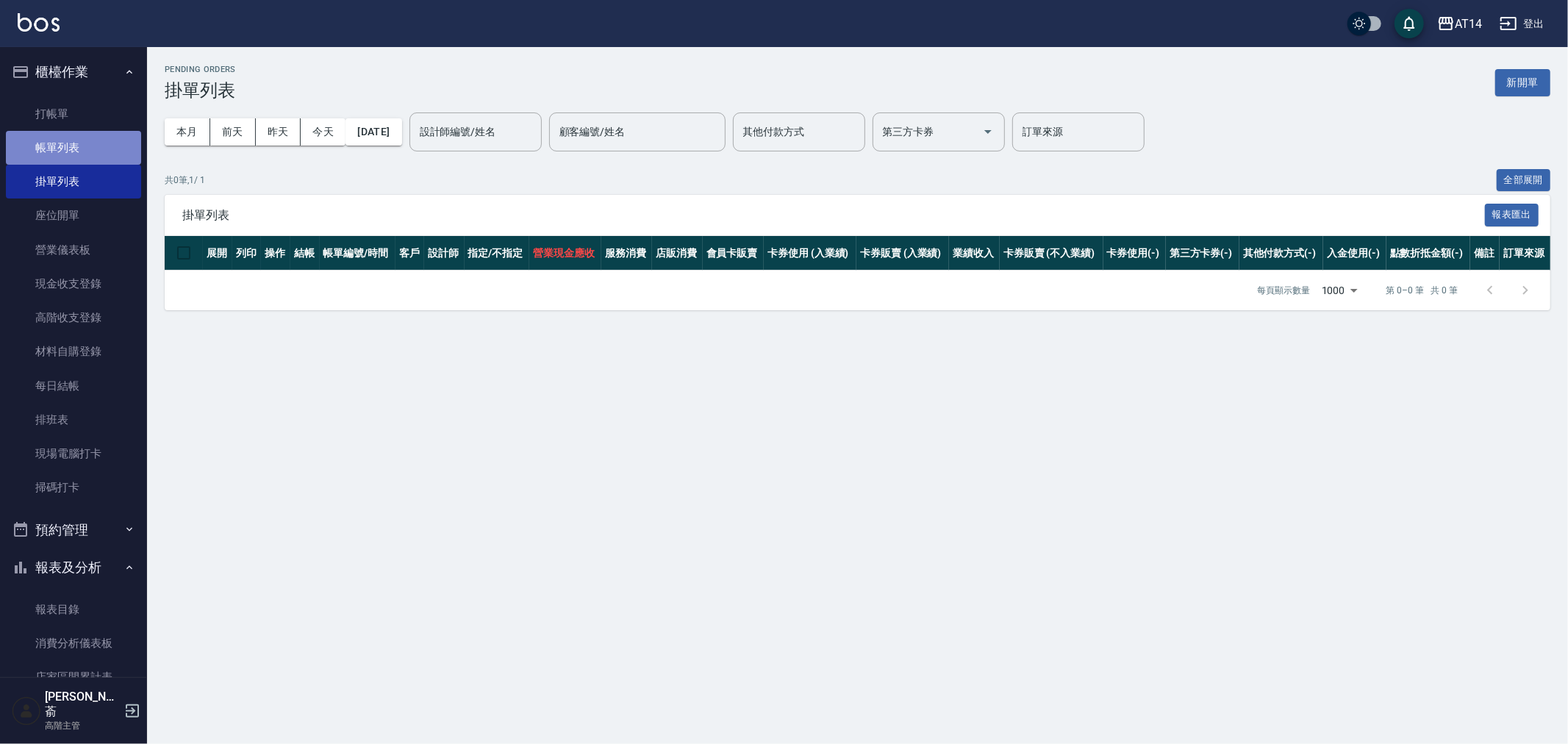
click at [76, 149] on link "帳單列表" at bounding box center [73, 147] width 135 height 33
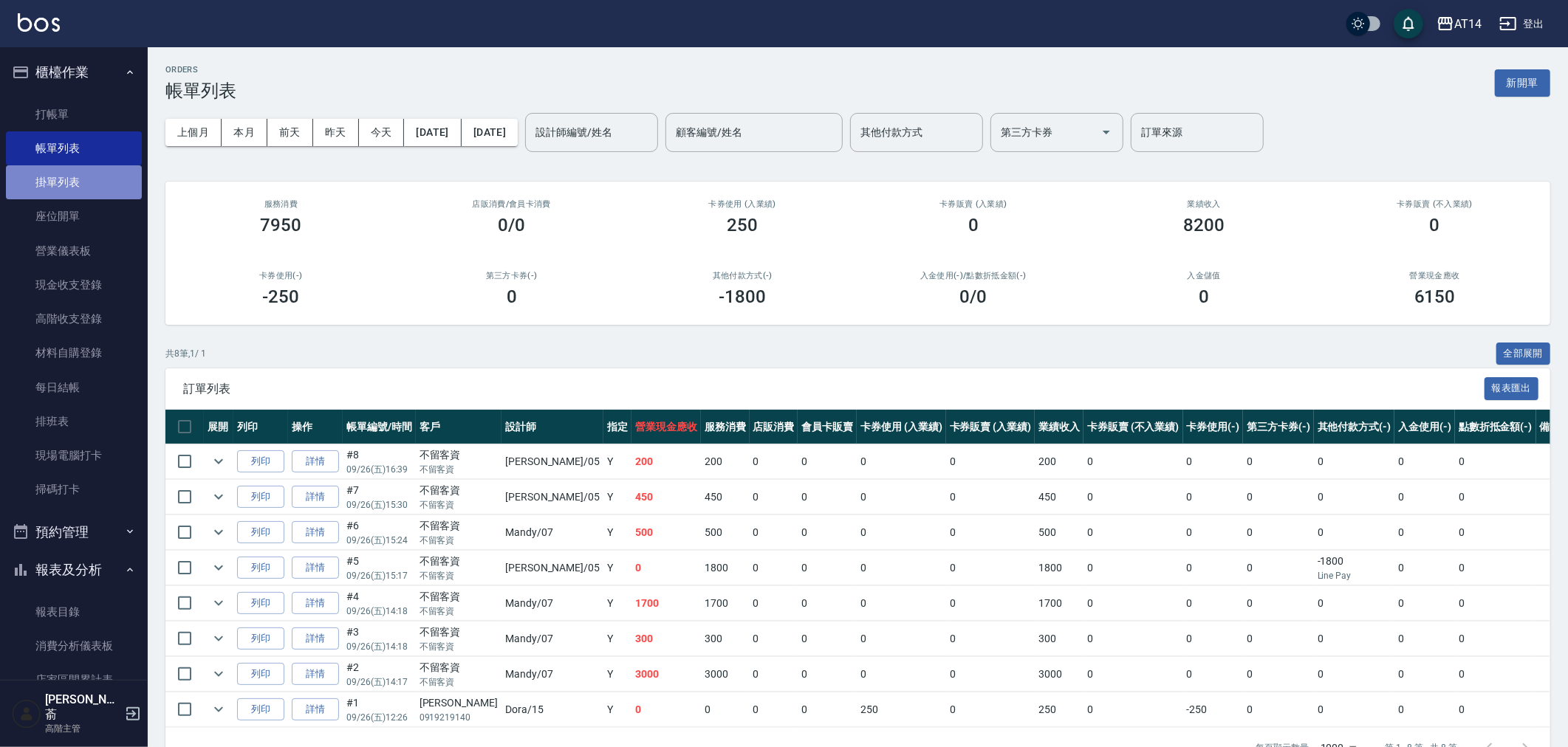
click at [75, 179] on link "掛單列表" at bounding box center [74, 182] width 136 height 34
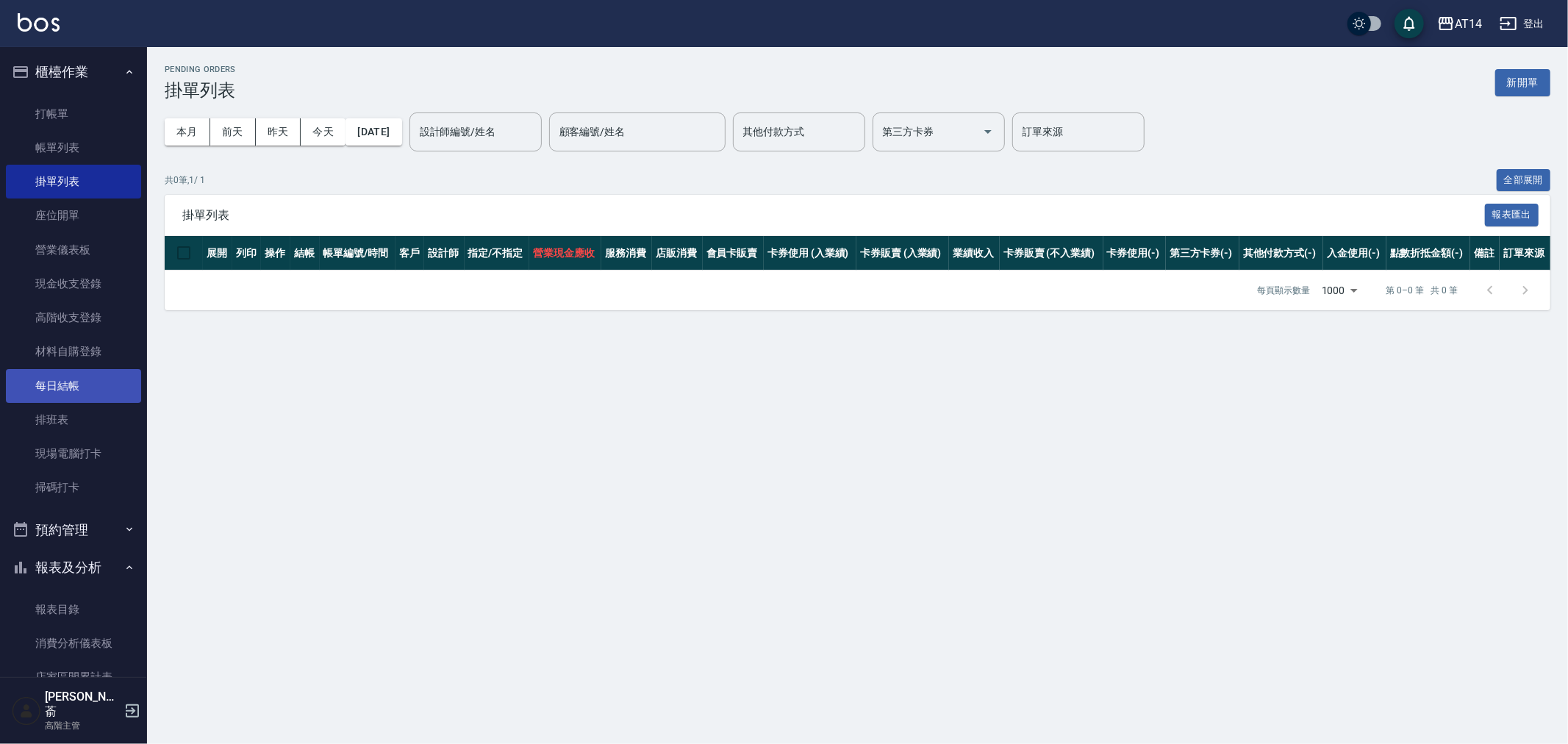
click at [63, 384] on link "每日結帳" at bounding box center [73, 386] width 135 height 33
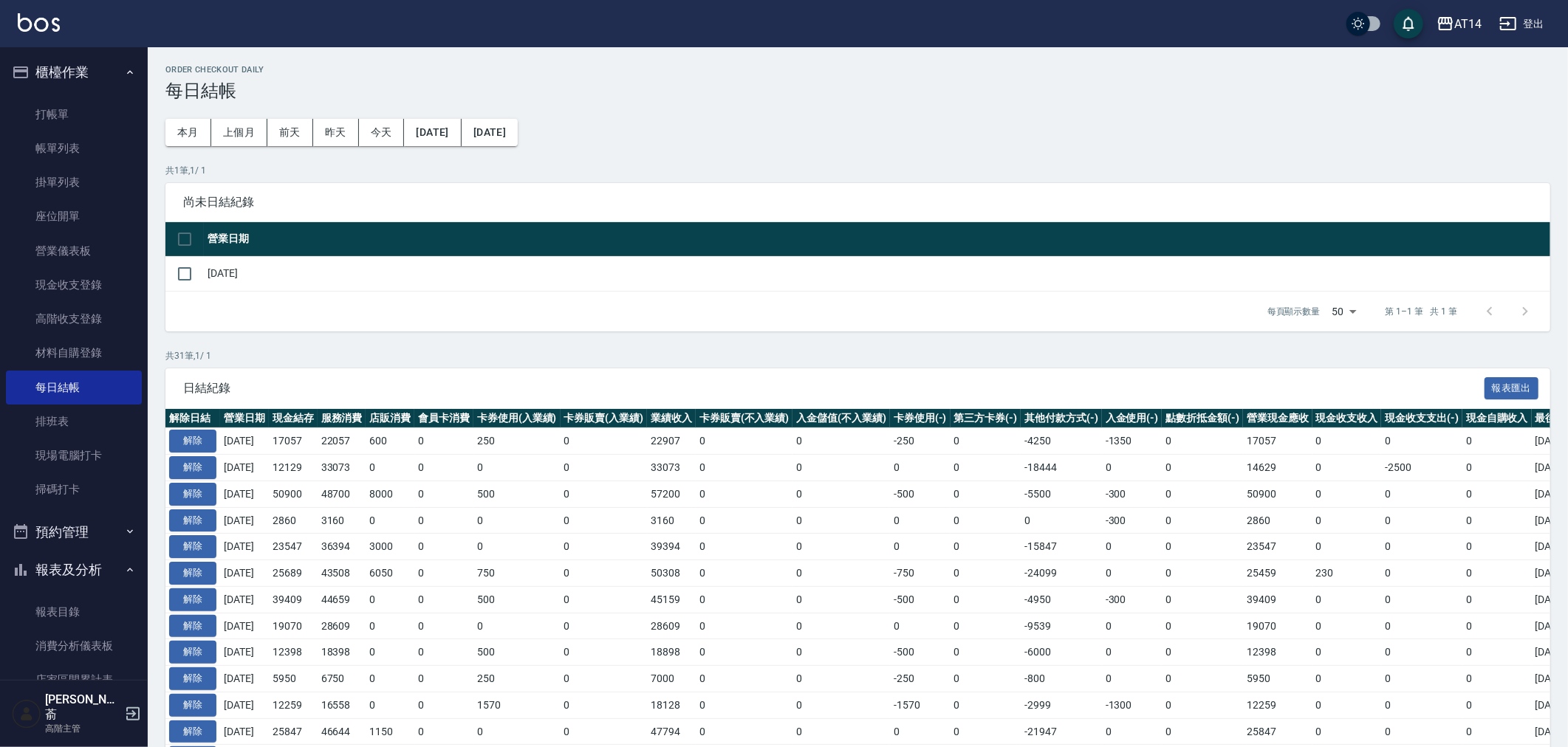
click at [971, 331] on div "Order checkout daily 每日結帳 本月 上個月 前天 昨天 今天 2025/08/26 2025/09/26 共 1 筆, 1 / 1 尚未…" at bounding box center [858, 685] width 1421 height 1276
drag, startPoint x: 971, startPoint y: 331, endPoint x: 882, endPoint y: 302, distance: 93.6
click at [973, 329] on div "Order checkout daily 每日結帳 本月 上個月 前天 昨天 今天 2025/08/26 2025/09/26 共 1 筆, 1 / 1 尚未…" at bounding box center [858, 685] width 1421 height 1276
click at [530, 313] on div "每頁顯示數量 50 50 第 1–1 筆 共 1 筆" at bounding box center [858, 312] width 1385 height 40
